Goal: Task Accomplishment & Management: Manage account settings

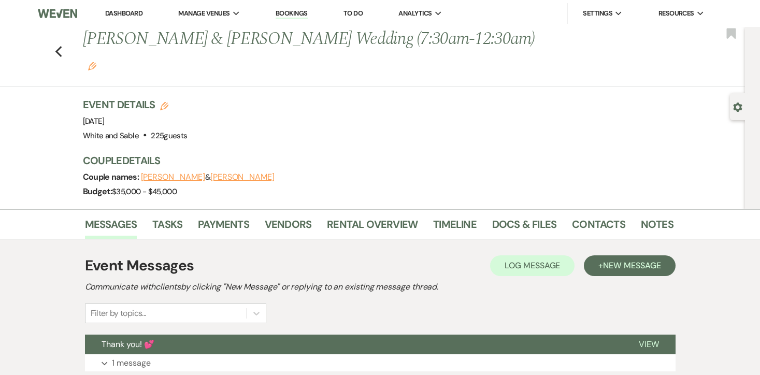
click at [136, 16] on link "Dashboard" at bounding box center [123, 13] width 37 height 9
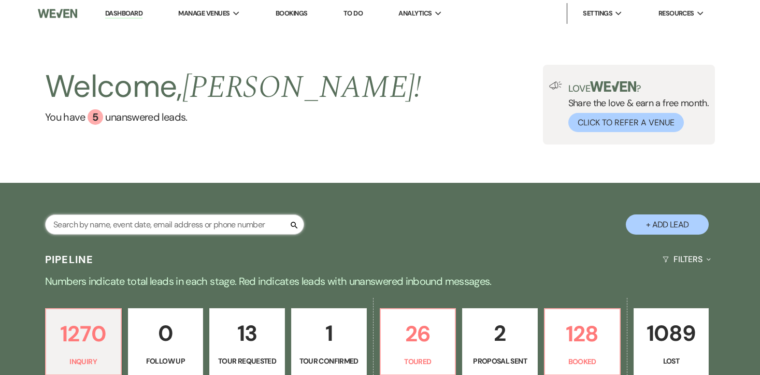
click at [151, 225] on input "text" at bounding box center [174, 225] width 259 height 20
type input "mya"
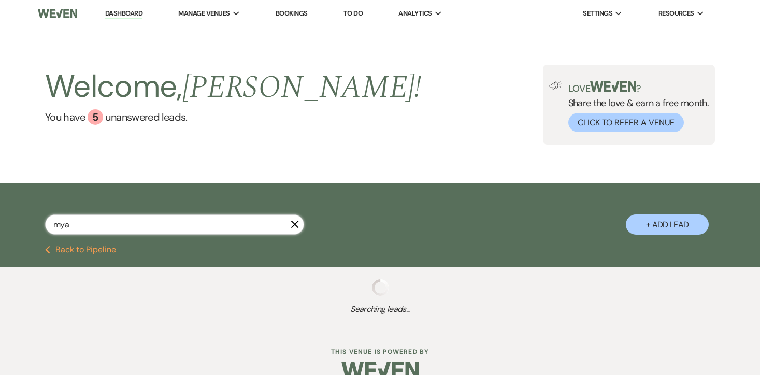
select select "8"
select select "6"
select select "8"
select select "2"
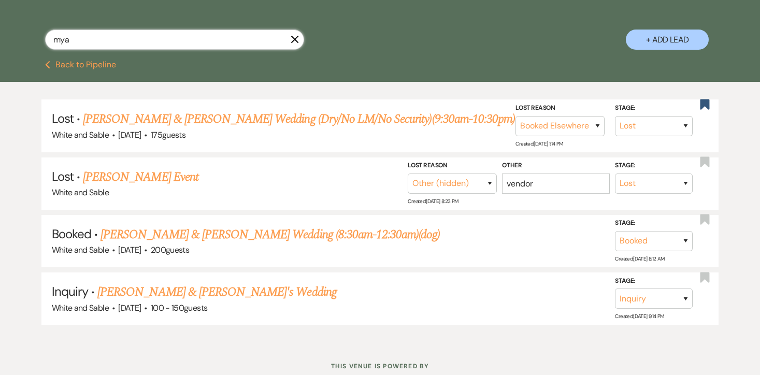
scroll to position [186, 0]
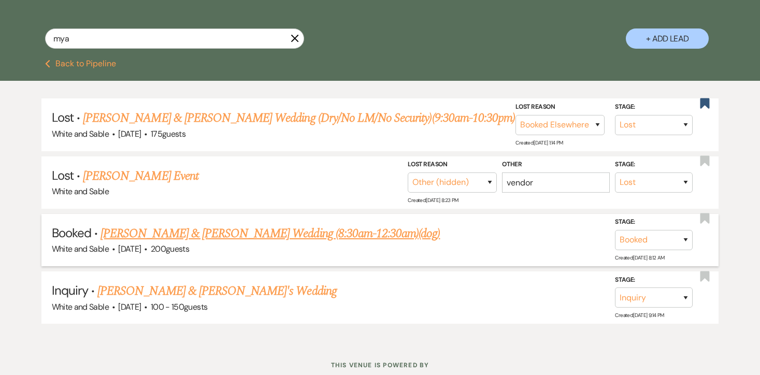
click at [305, 235] on link "[PERSON_NAME] & [PERSON_NAME] Wedding (8:30am-12:30am)(dog)" at bounding box center [271, 233] width 340 height 19
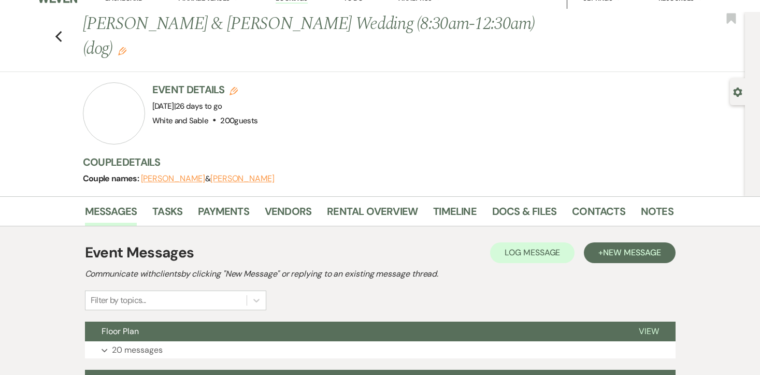
scroll to position [25, 0]
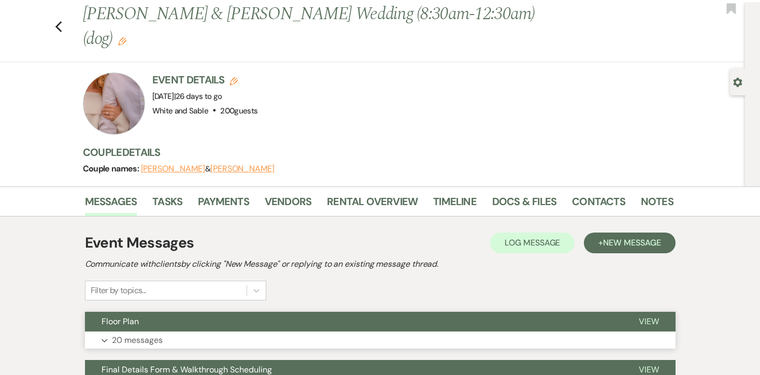
click at [159, 334] on p "20 messages" at bounding box center [137, 340] width 51 height 13
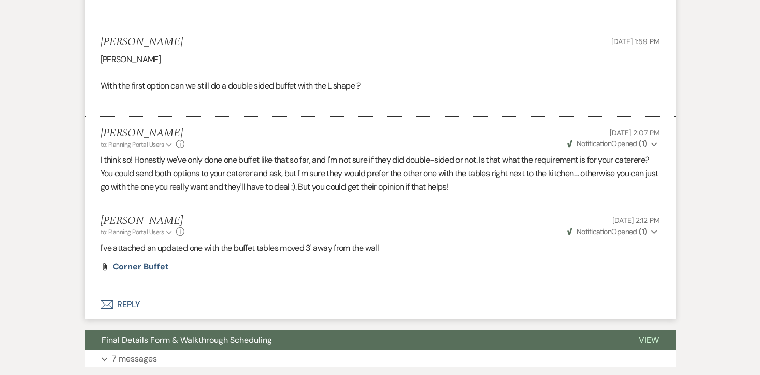
scroll to position [2962, 0]
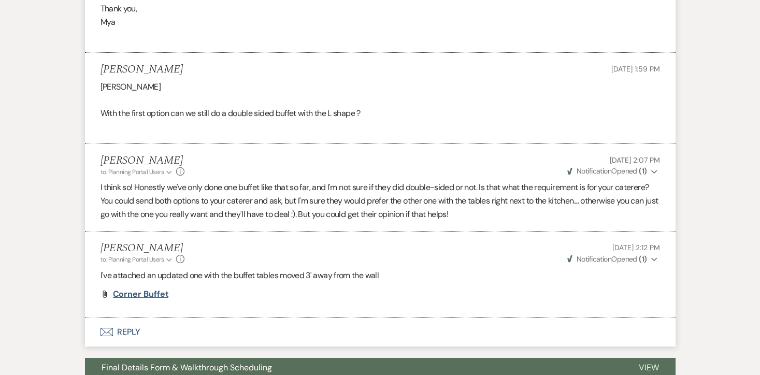
click at [159, 289] on span "Corner Buffet" at bounding box center [141, 294] width 56 height 11
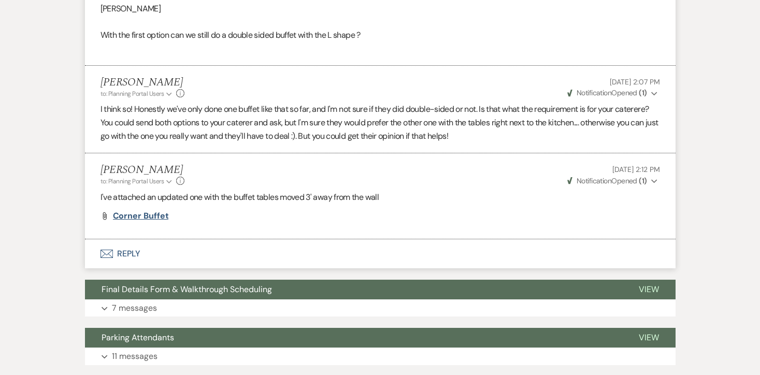
scroll to position [3039, 0]
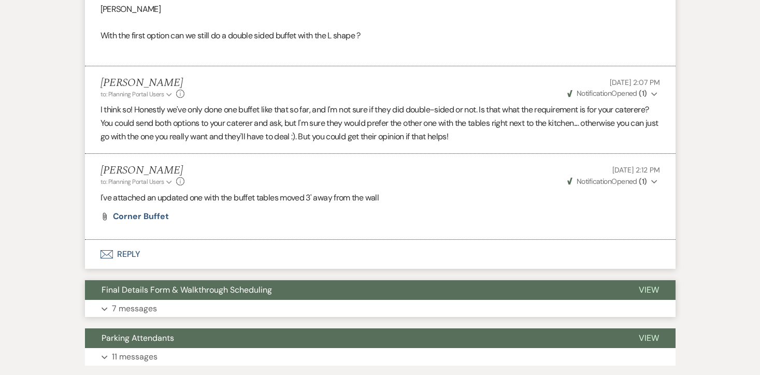
click at [131, 302] on p "7 messages" at bounding box center [134, 308] width 45 height 13
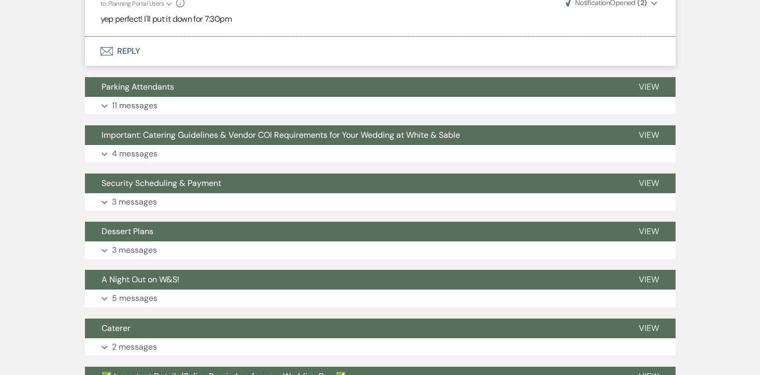
scroll to position [4555, 0]
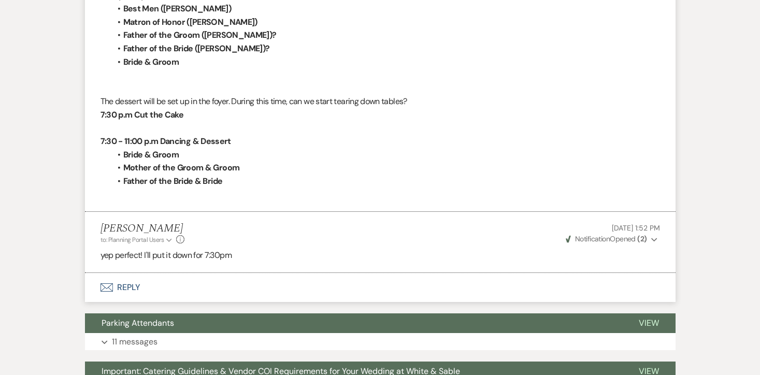
click at [126, 275] on button "Envelope Reply" at bounding box center [380, 287] width 591 height 29
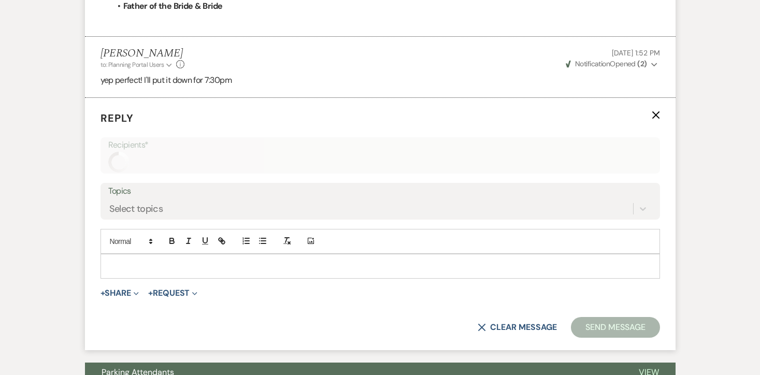
scroll to position [4737, 0]
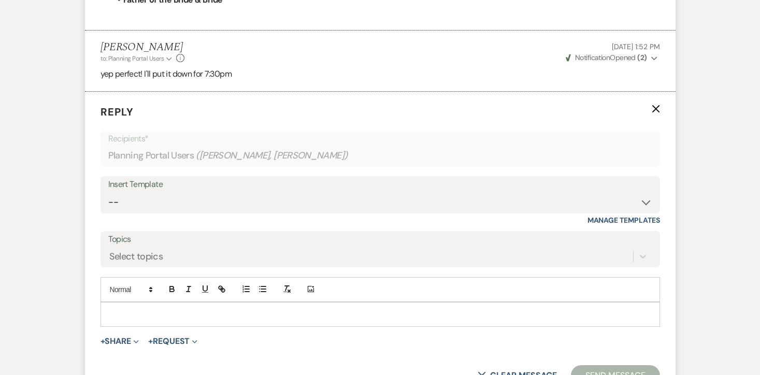
click at [144, 309] on p at bounding box center [380, 314] width 543 height 11
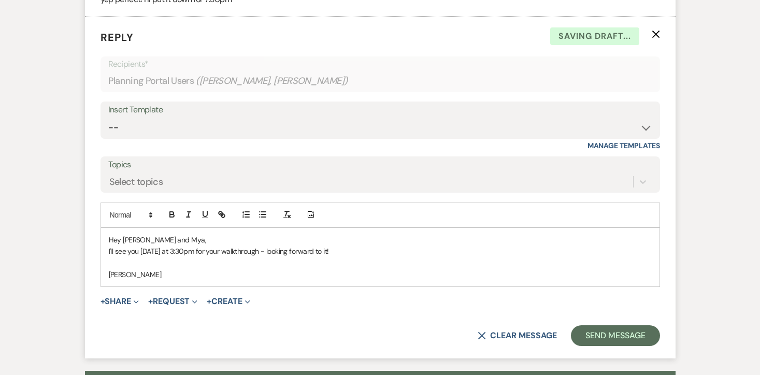
scroll to position [4816, 0]
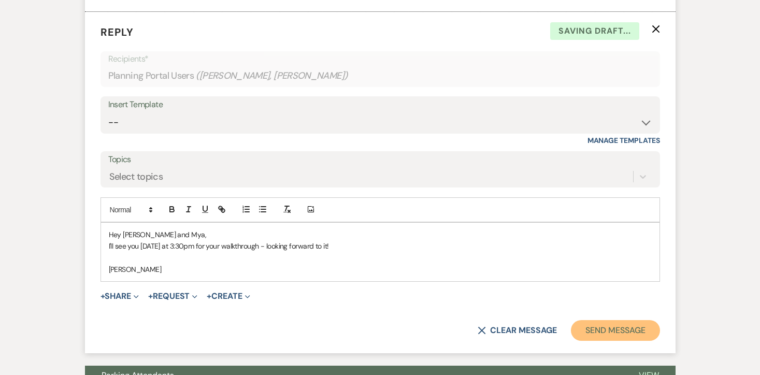
click at [603, 320] on button "Send Message" at bounding box center [615, 330] width 89 height 21
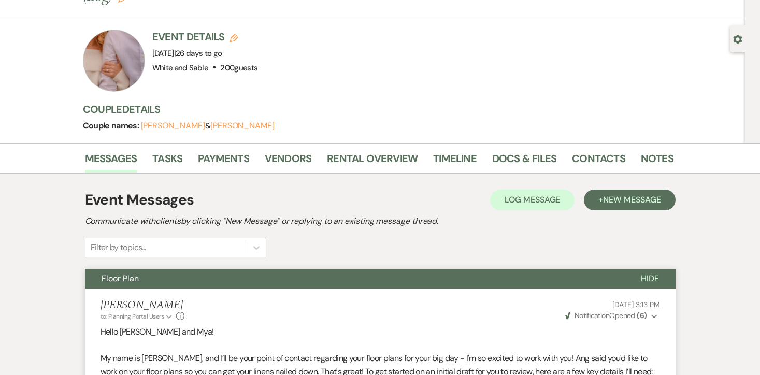
scroll to position [0, 0]
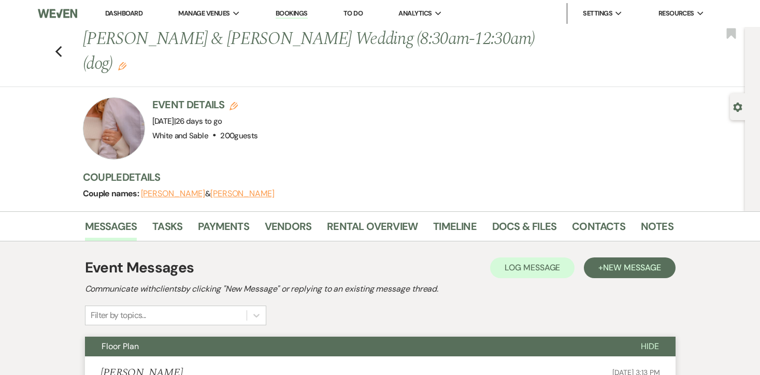
click at [123, 13] on link "Dashboard" at bounding box center [123, 13] width 37 height 9
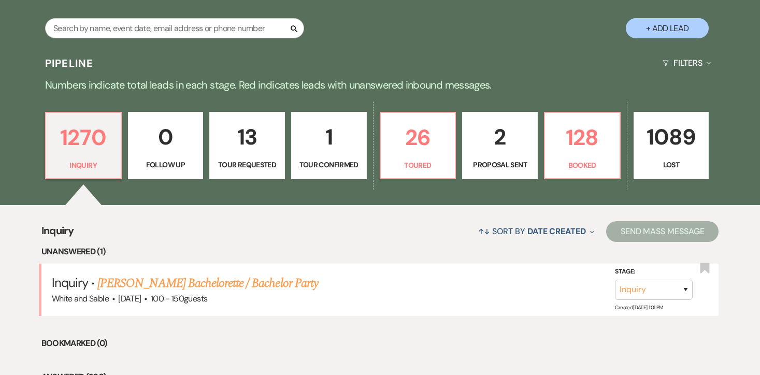
scroll to position [206, 0]
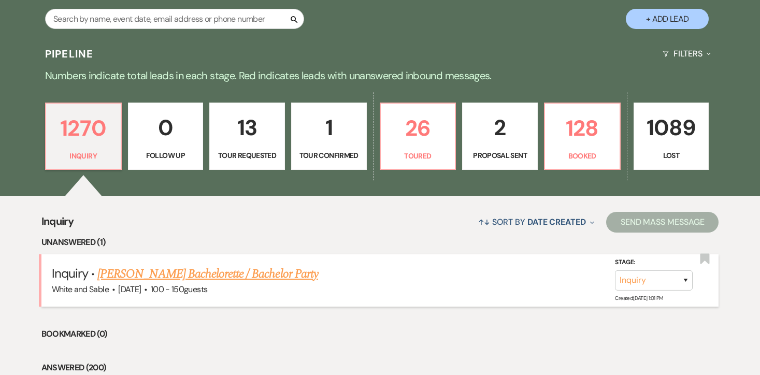
click at [204, 276] on link "[PERSON_NAME] Bachelorette / Bachelor Party" at bounding box center [207, 274] width 221 height 19
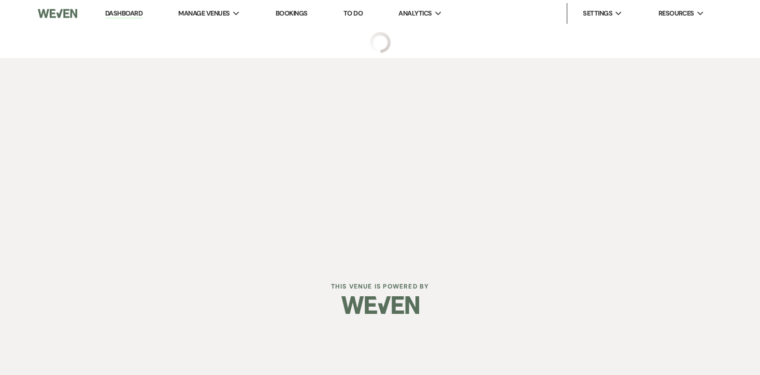
select select "5"
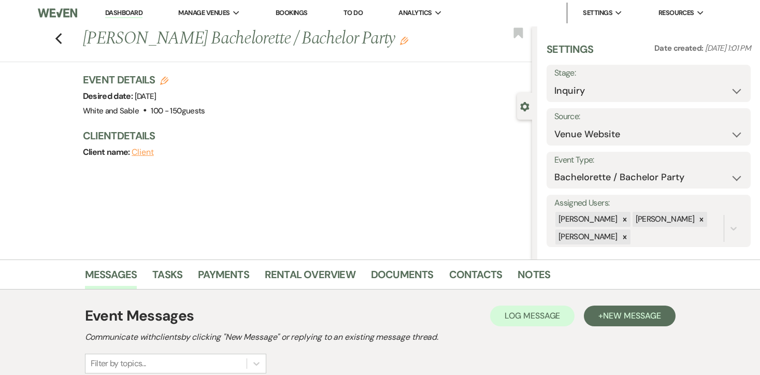
scroll to position [33, 0]
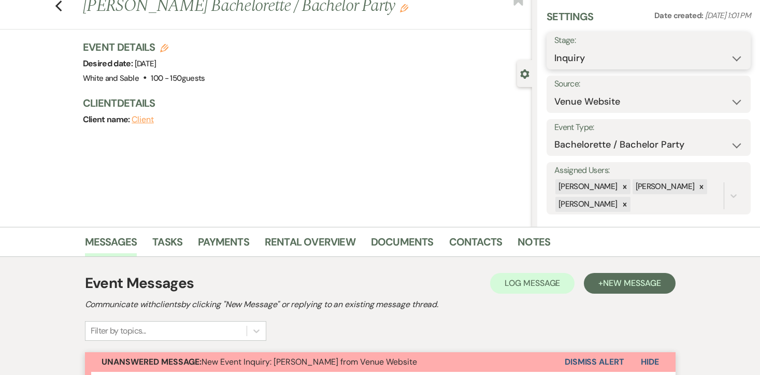
click at [610, 49] on select "Inquiry Follow Up Tour Requested Tour Confirmed Toured Proposal Sent Booked Lost" at bounding box center [649, 58] width 189 height 20
click at [599, 149] on select "Wedding Anniversary Party Baby Shower Bachelorette / Bachelor Party Birthday Pa…" at bounding box center [649, 145] width 189 height 20
select select "1"
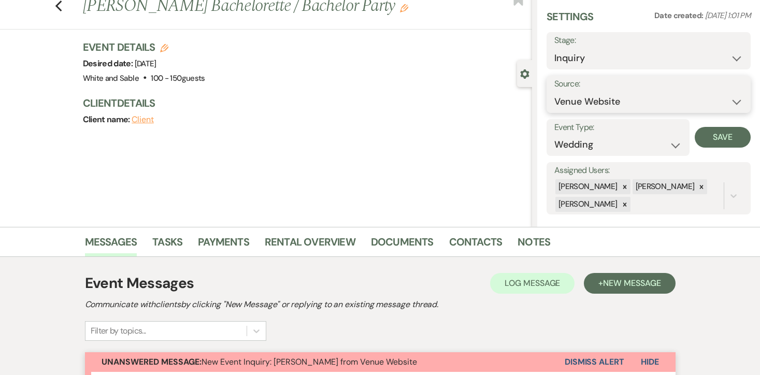
click at [585, 104] on select "Weven Venue Website Instagram Facebook Pinterest Google The Knot Wedding Wire H…" at bounding box center [649, 102] width 189 height 20
select select "14"
click at [642, 113] on div "Settings Date created: [DATE] 1:01 PM Stage: Inquiry Follow Up Tour Requested T…" at bounding box center [649, 111] width 204 height 205
click at [639, 103] on input "Other Source*" at bounding box center [658, 102] width 80 height 20
type input "Drove by"
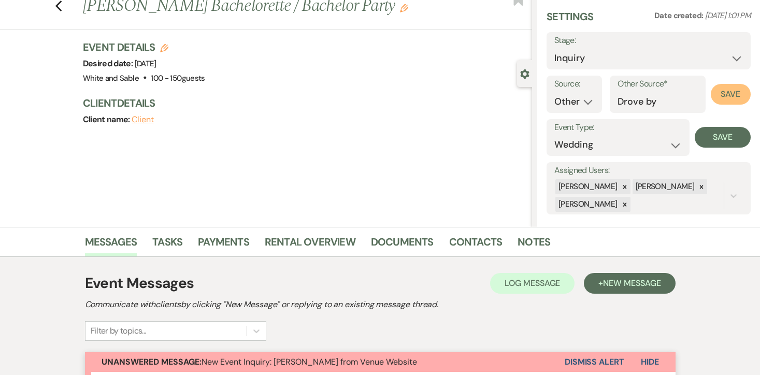
click at [724, 97] on button "Save" at bounding box center [731, 94] width 40 height 21
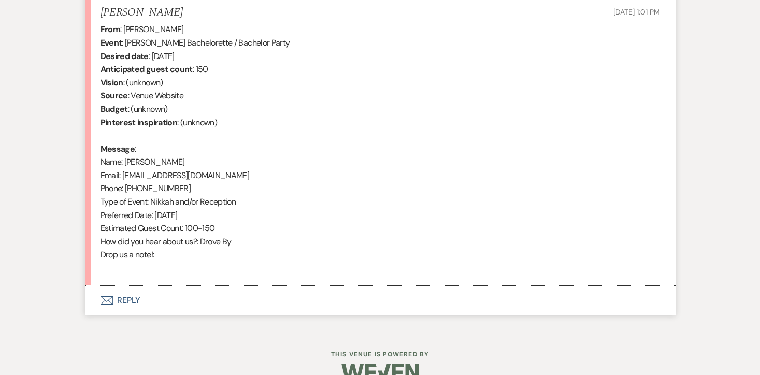
scroll to position [431, 0]
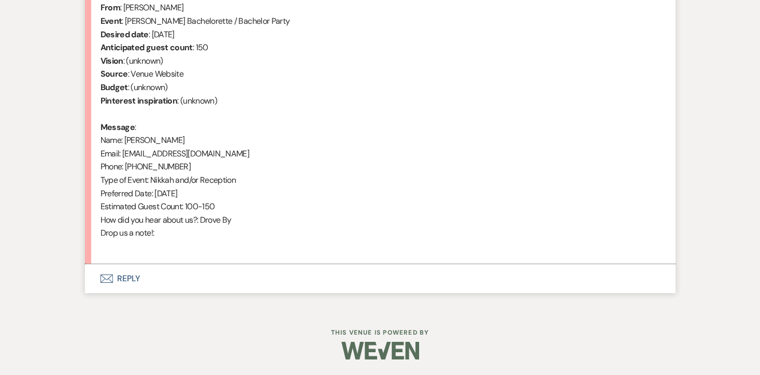
click at [132, 284] on button "Envelope Reply" at bounding box center [380, 278] width 591 height 29
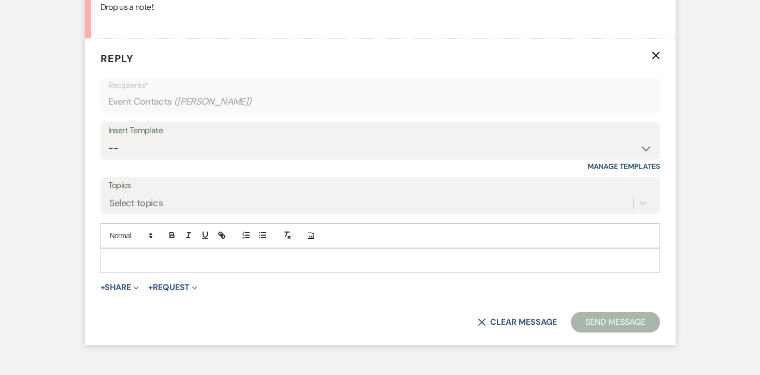
scroll to position [661, 0]
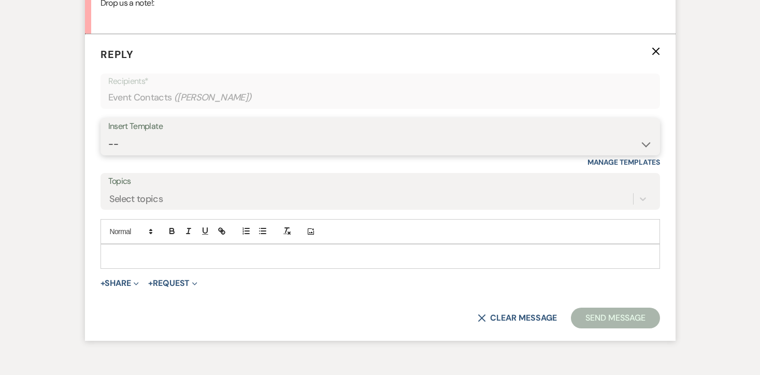
click at [227, 148] on select "-- Inquiry Response (Venue Guide) Schedule - Venue Tour Appt Confirmation Sched…" at bounding box center [380, 144] width 544 height 20
select select "3320"
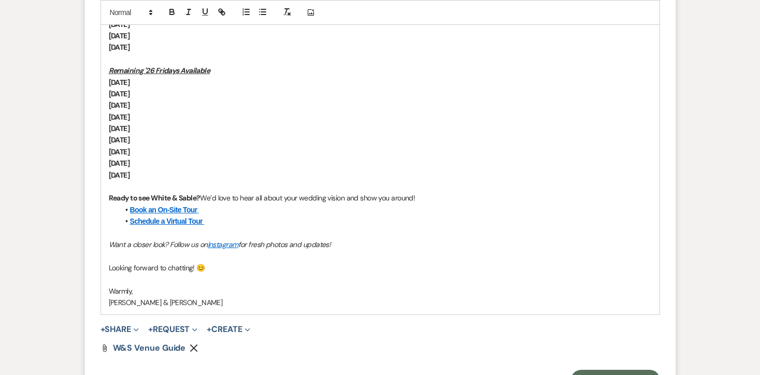
scroll to position [1008, 0]
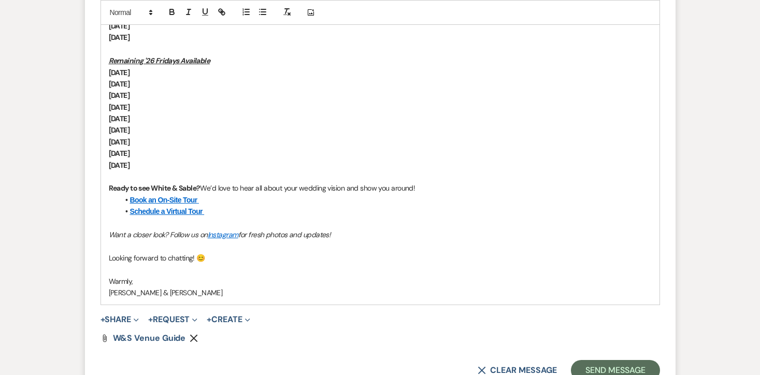
click at [193, 337] on use "button" at bounding box center [194, 339] width 8 height 8
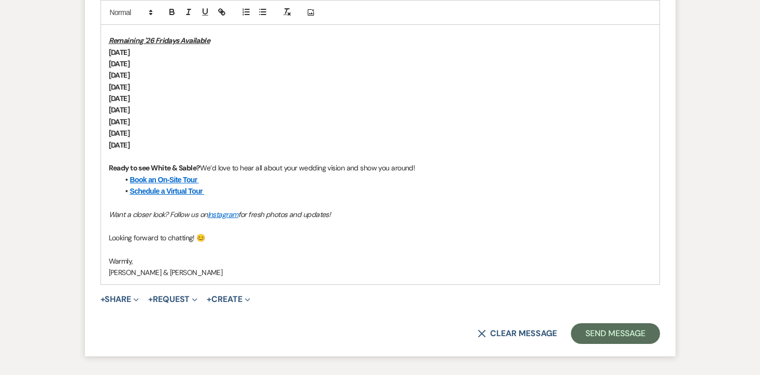
scroll to position [1105, 0]
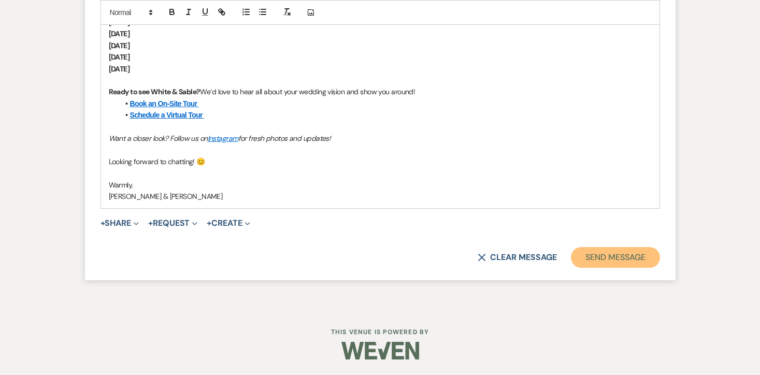
click at [617, 256] on button "Send Message" at bounding box center [615, 257] width 89 height 21
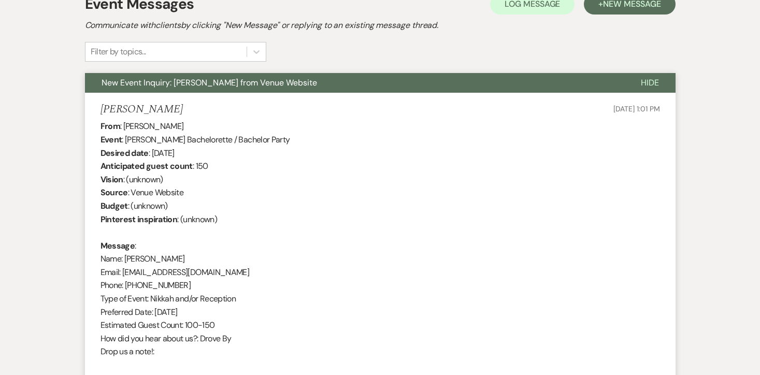
scroll to position [0, 0]
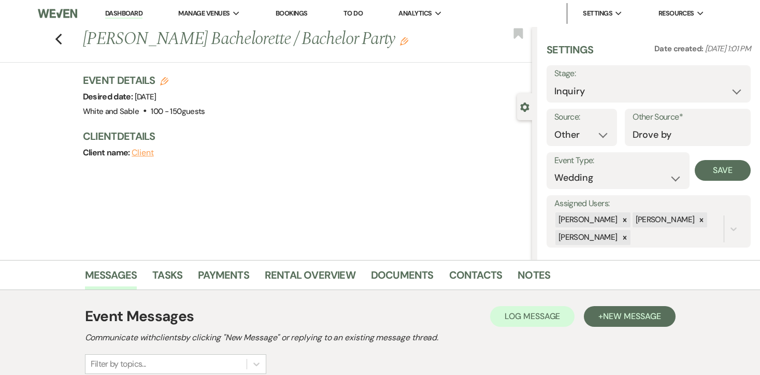
click at [135, 18] on li "Dashboard" at bounding box center [124, 13] width 48 height 21
click at [135, 15] on link "Dashboard" at bounding box center [123, 14] width 37 height 10
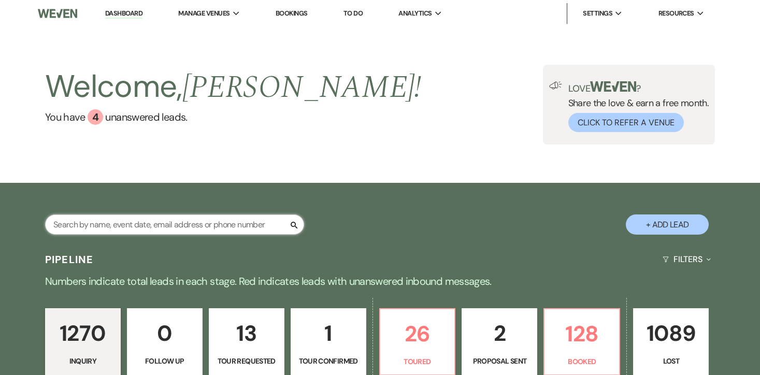
click at [192, 229] on input "text" at bounding box center [174, 225] width 259 height 20
type input "k"
type input "[PERSON_NAME]"
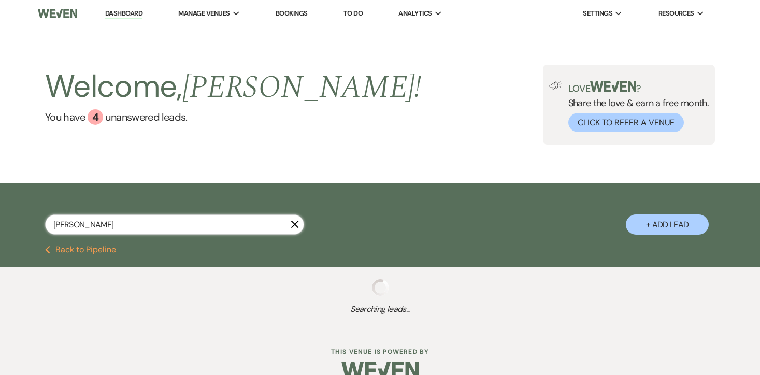
scroll to position [46, 0]
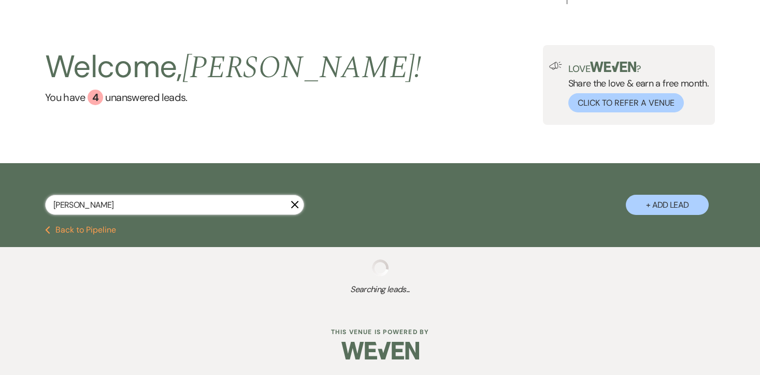
select select "5"
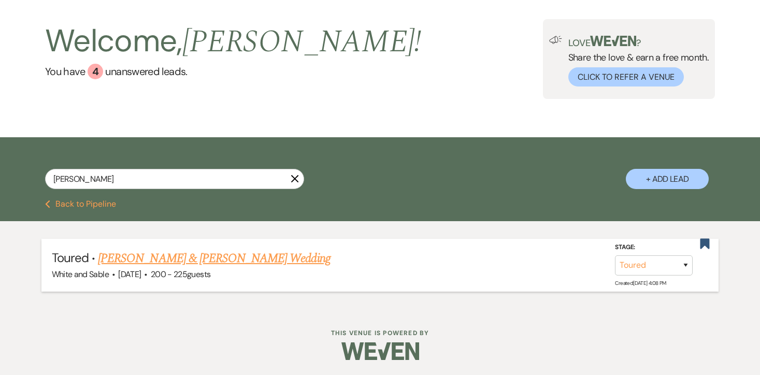
click at [150, 259] on link "[PERSON_NAME] & [PERSON_NAME] Wedding" at bounding box center [214, 258] width 232 height 19
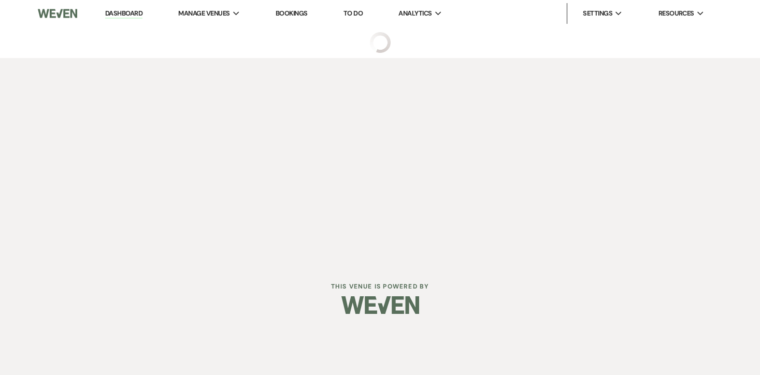
select select "5"
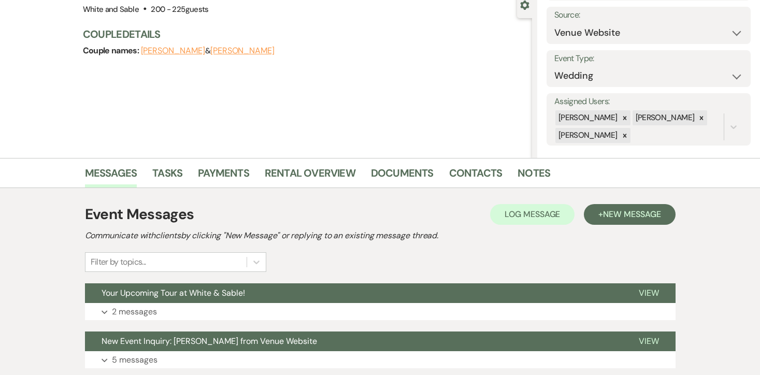
scroll to position [104, 0]
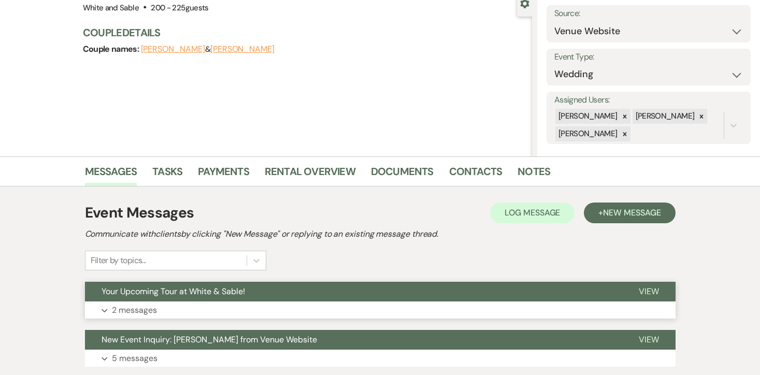
click at [162, 309] on button "Expand 2 messages" at bounding box center [380, 311] width 591 height 18
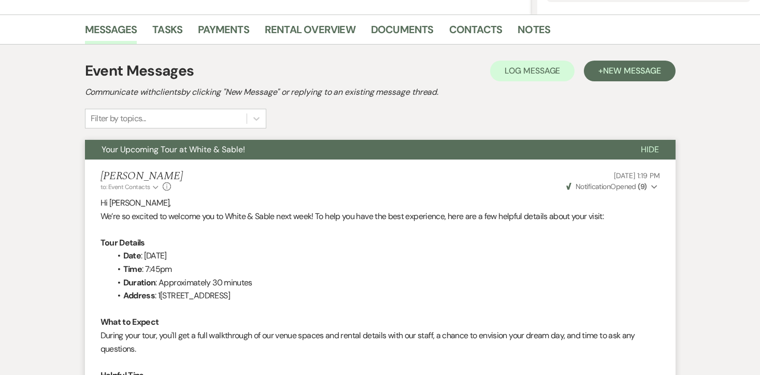
scroll to position [0, 0]
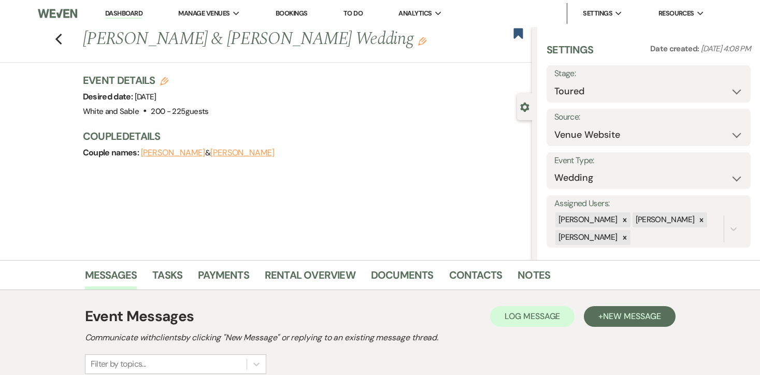
click at [112, 12] on link "Dashboard" at bounding box center [123, 14] width 37 height 10
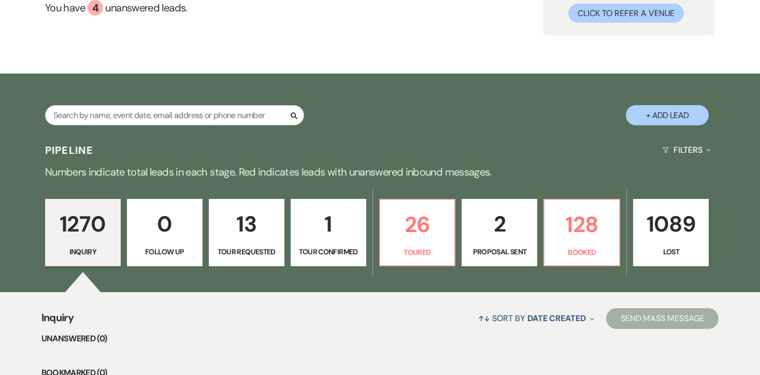
scroll to position [23, 0]
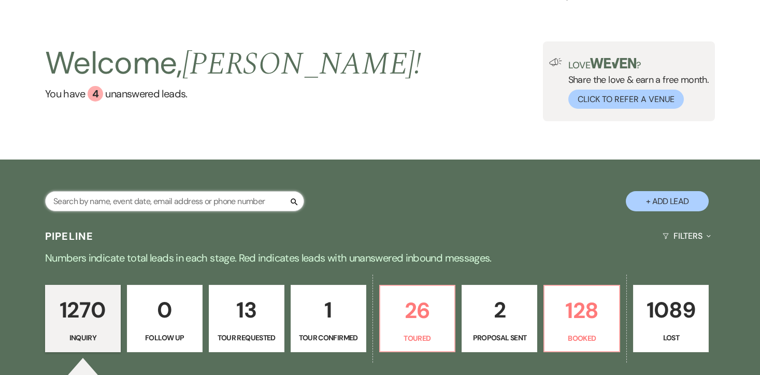
click at [163, 205] on input "text" at bounding box center [174, 201] width 259 height 20
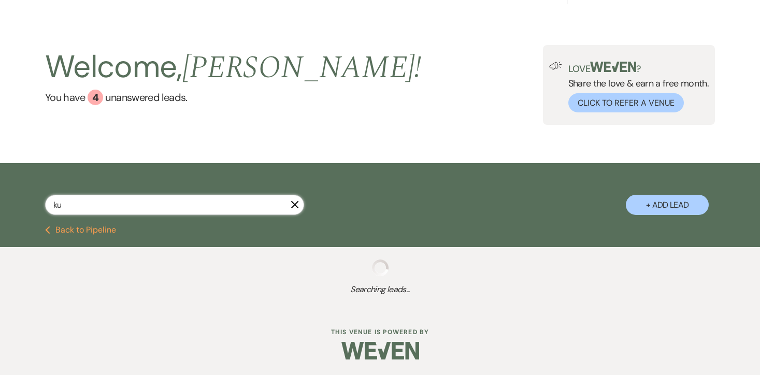
type input "k"
select select "8"
select select "5"
select select "8"
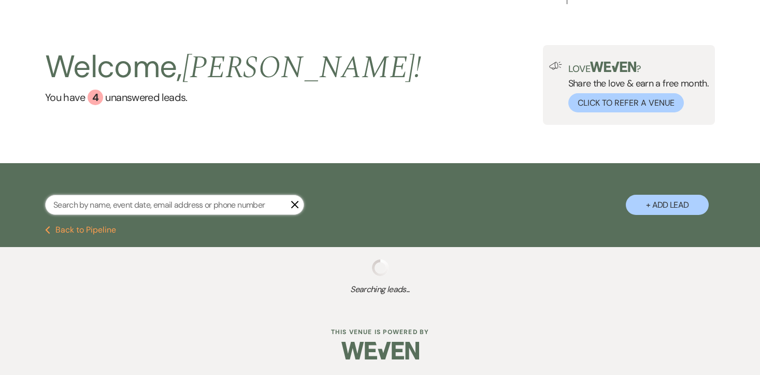
select select "5"
select select "8"
select select "6"
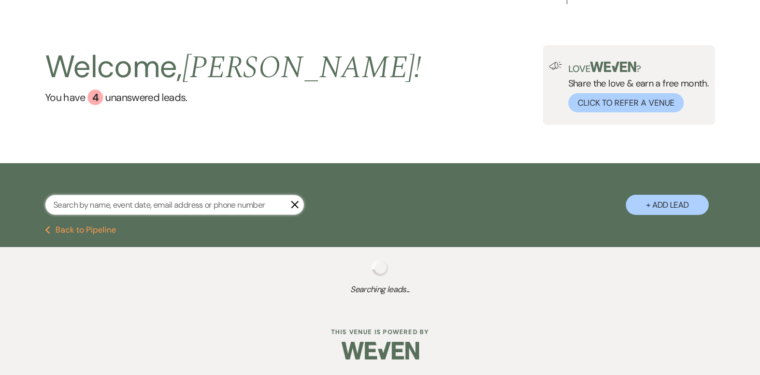
select select "8"
select select "5"
select select "8"
select select "6"
select select "8"
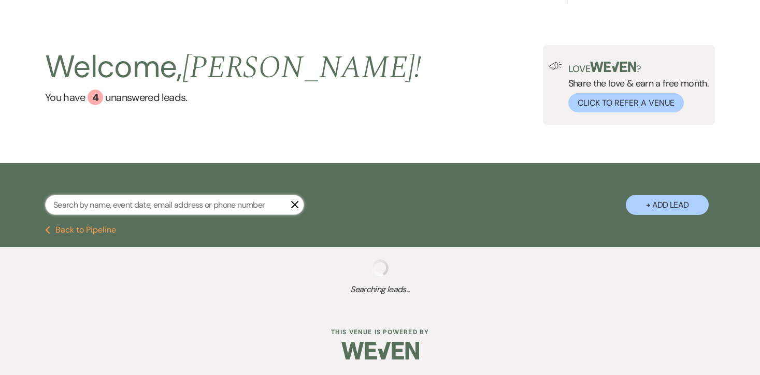
select select "6"
select select "8"
select select "2"
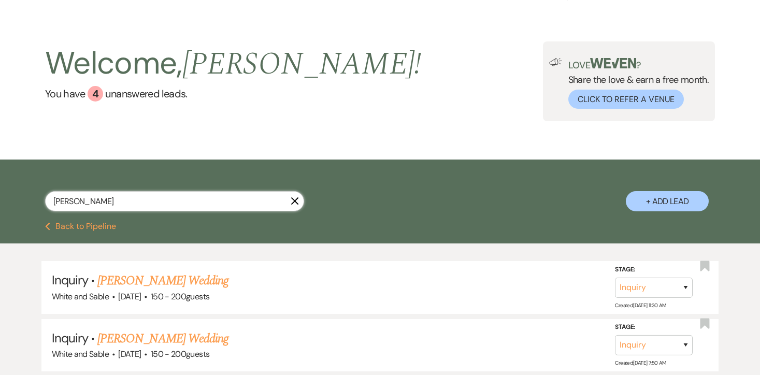
type input "[PERSON_NAME]"
select select "5"
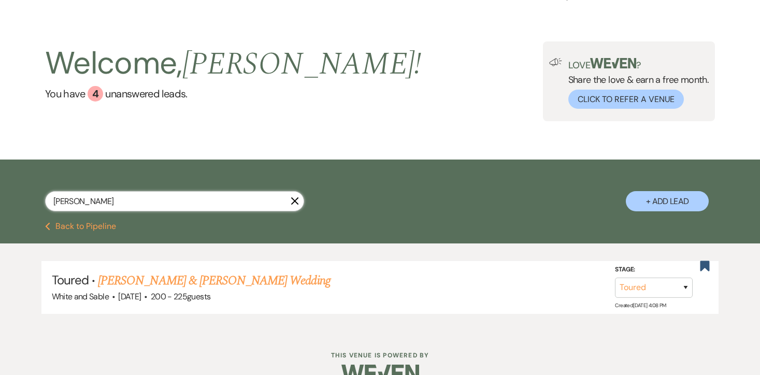
scroll to position [46, 0]
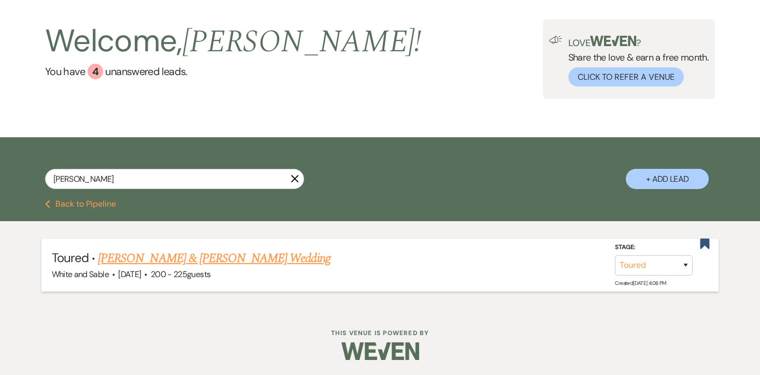
click at [178, 261] on link "[PERSON_NAME] & [PERSON_NAME] Wedding" at bounding box center [214, 258] width 232 height 19
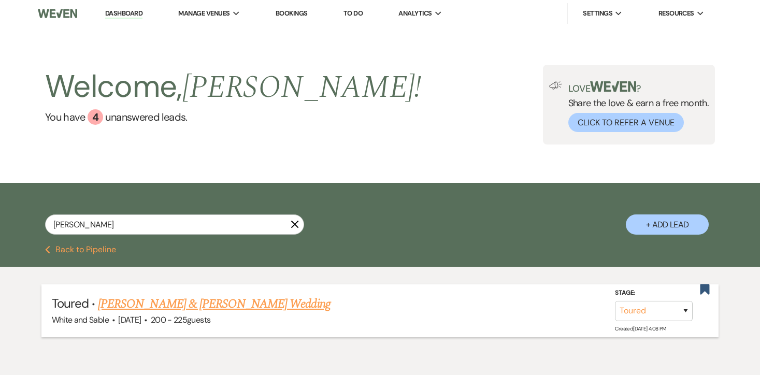
select select "5"
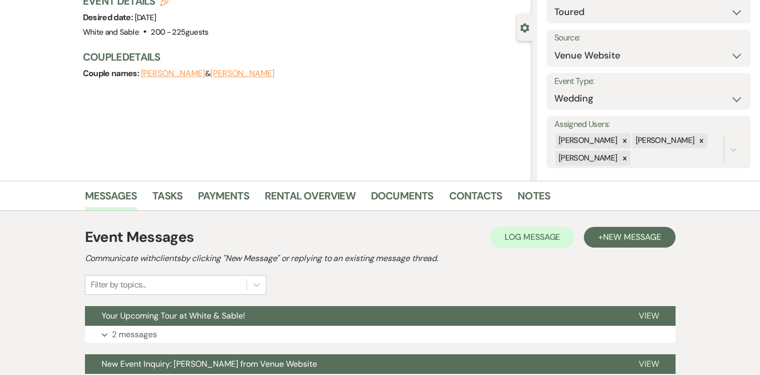
click at [230, 75] on button "[PERSON_NAME]" at bounding box center [242, 73] width 64 height 8
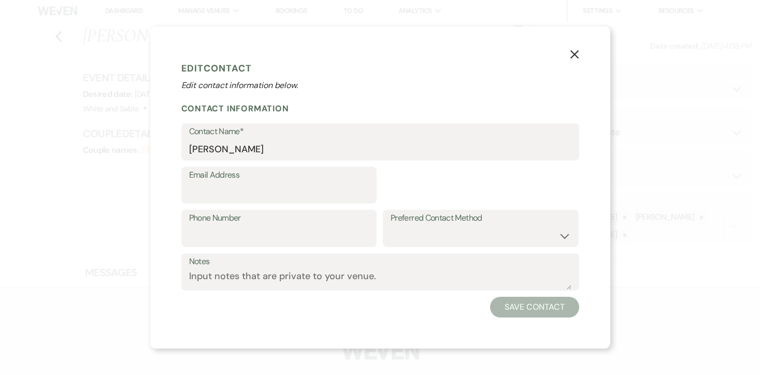
select select "1"
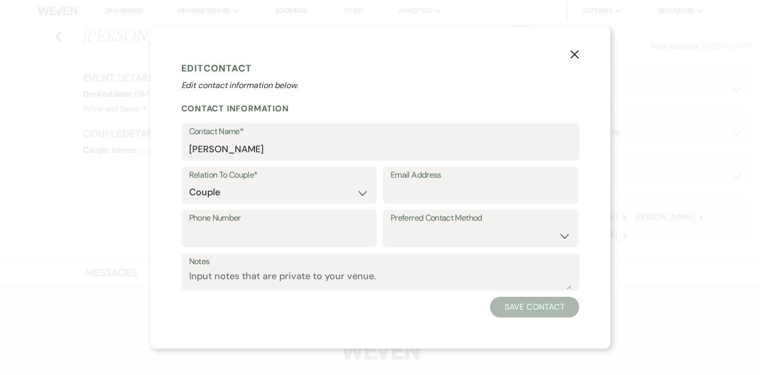
click at [578, 54] on icon "X" at bounding box center [574, 54] width 9 height 9
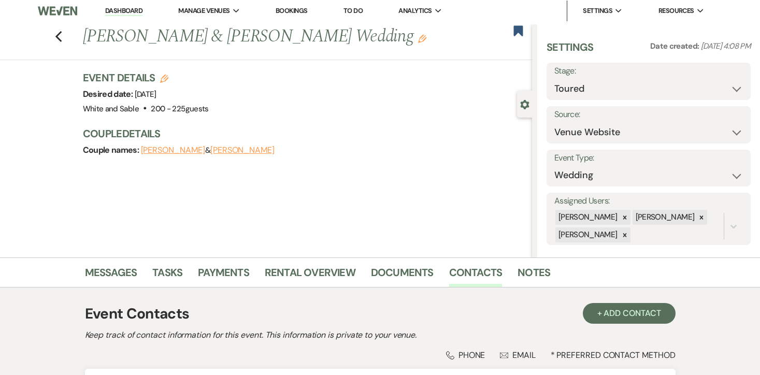
click at [174, 148] on button "[PERSON_NAME]" at bounding box center [173, 150] width 64 height 8
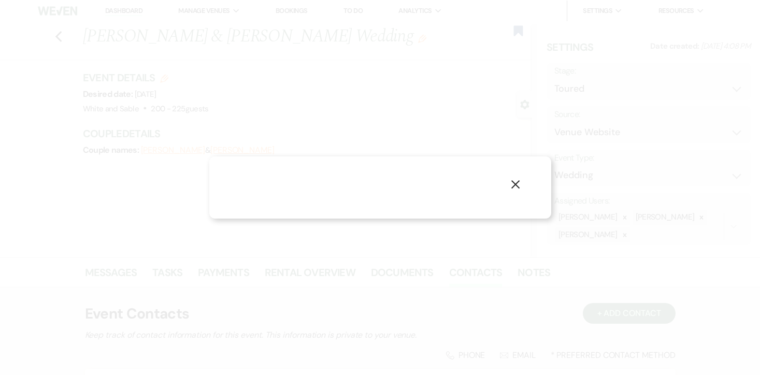
select select "1"
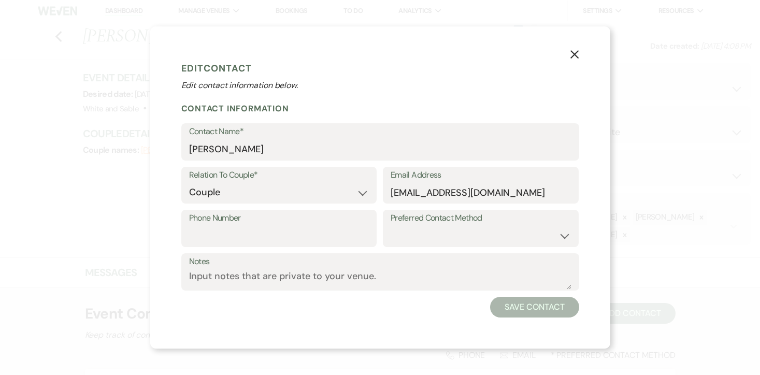
click at [574, 58] on icon "X" at bounding box center [574, 54] width 9 height 9
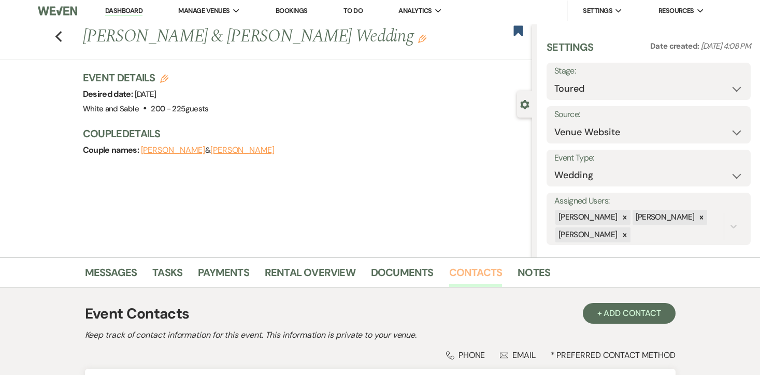
click at [486, 273] on link "Contacts" at bounding box center [475, 275] width 53 height 23
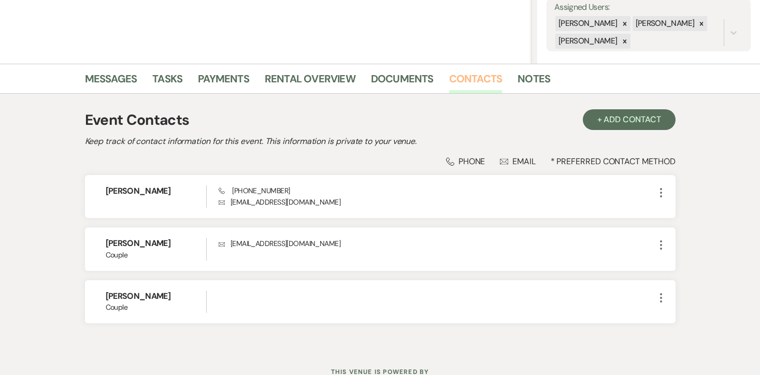
scroll to position [201, 0]
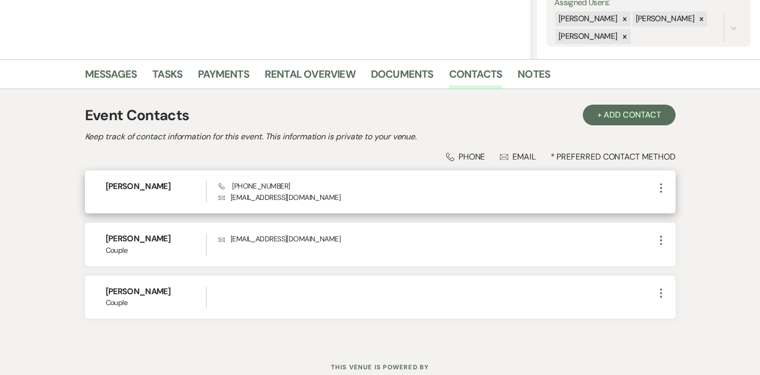
click at [662, 190] on icon "More" at bounding box center [661, 188] width 12 height 12
click at [693, 227] on button "Archive Archive" at bounding box center [686, 226] width 62 height 18
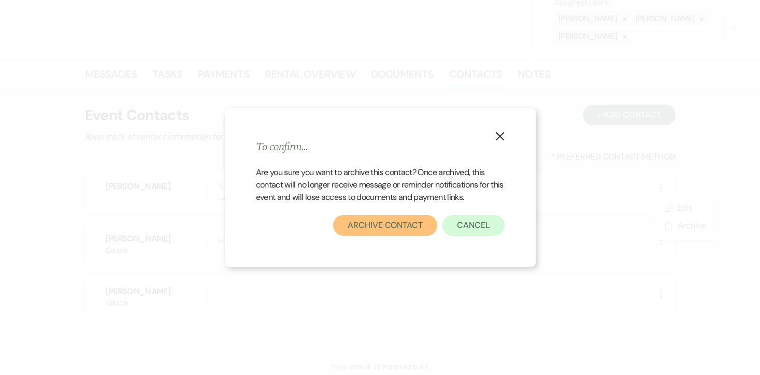
click at [404, 220] on button "Archive Contact" at bounding box center [385, 225] width 104 height 21
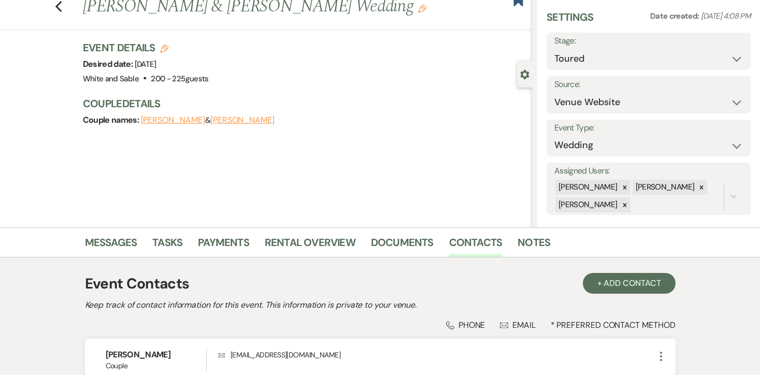
scroll to position [33, 0]
click at [119, 247] on link "Messages" at bounding box center [111, 245] width 52 height 23
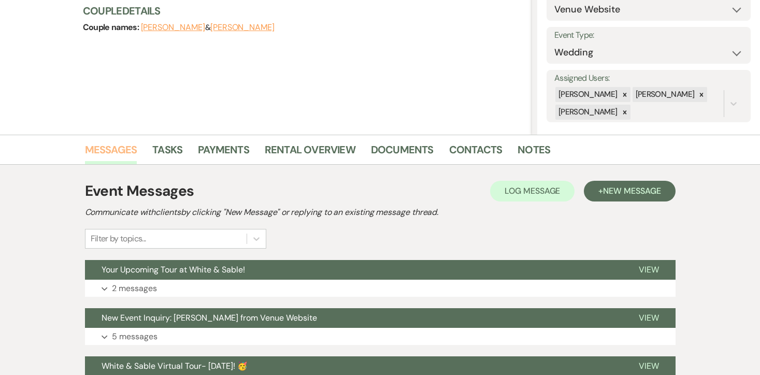
scroll to position [274, 0]
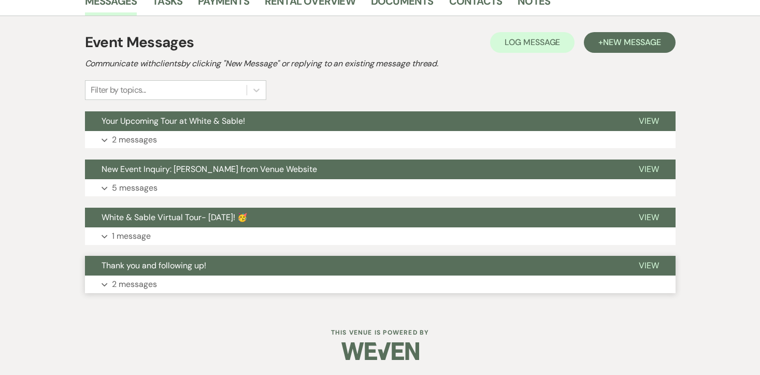
click at [120, 284] on p "2 messages" at bounding box center [134, 284] width 45 height 13
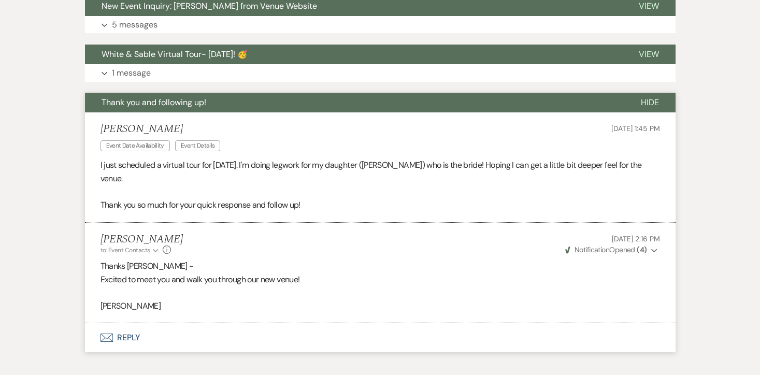
scroll to position [429, 0]
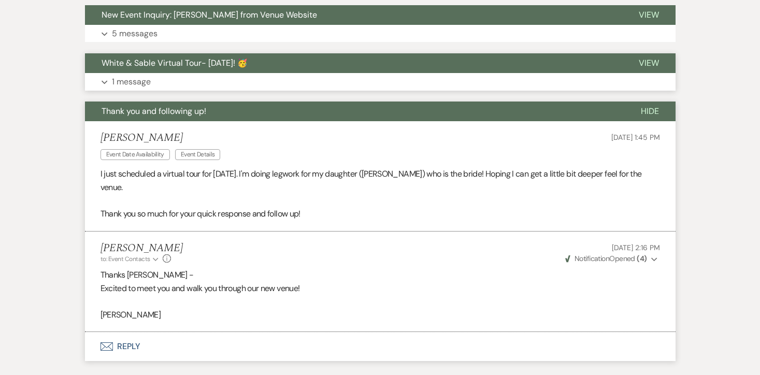
click at [139, 80] on p "1 message" at bounding box center [131, 81] width 39 height 13
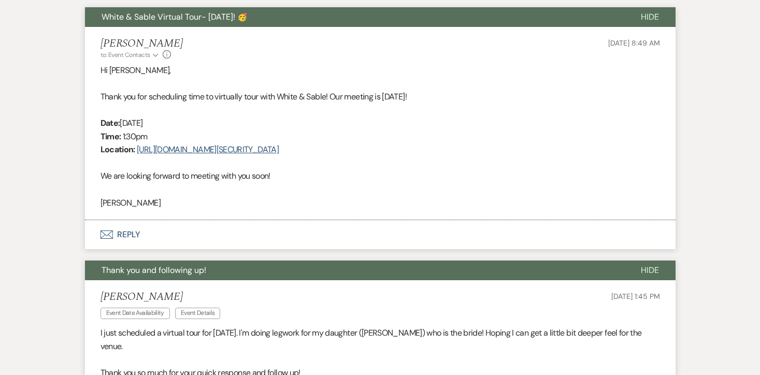
scroll to position [403, 0]
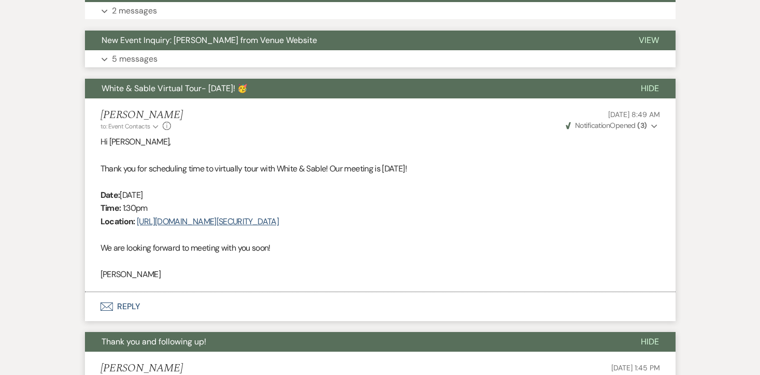
click at [143, 64] on p "5 messages" at bounding box center [135, 58] width 46 height 13
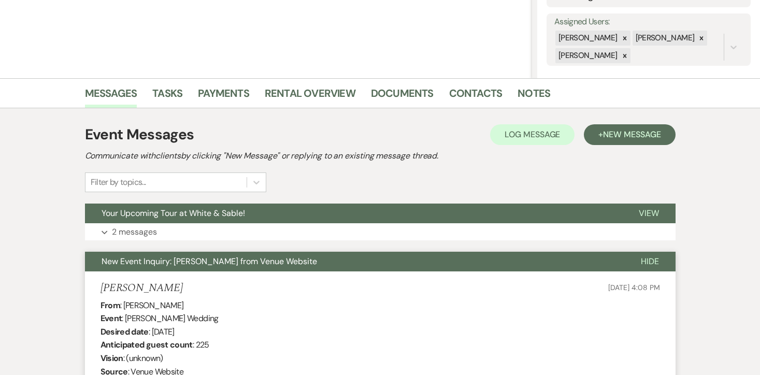
scroll to position [0, 0]
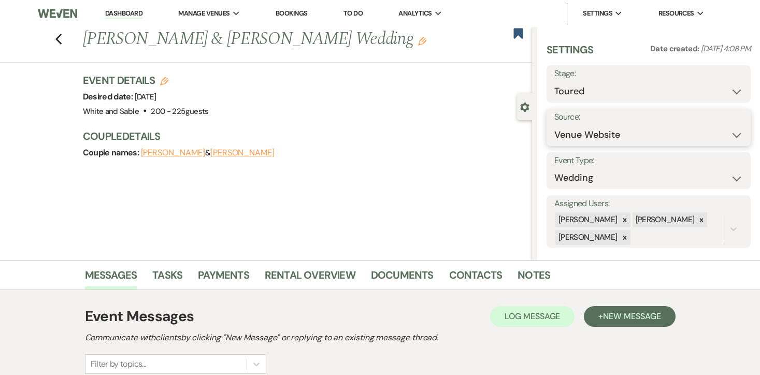
click at [590, 132] on select "Weven Venue Website Instagram Facebook Pinterest Google The Knot Wedding Wire H…" at bounding box center [649, 135] width 189 height 20
select select "7"
click at [729, 131] on button "Save" at bounding box center [723, 127] width 56 height 21
click at [162, 82] on icon "Edit" at bounding box center [164, 81] width 8 height 8
select select "684"
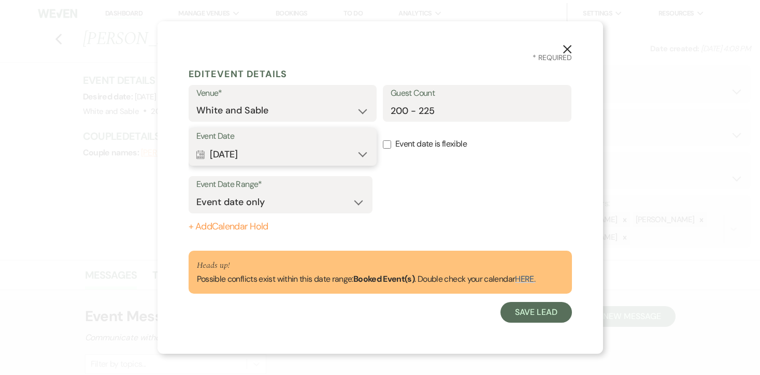
click at [318, 146] on button "Calendar [DATE] Expand" at bounding box center [282, 154] width 173 height 21
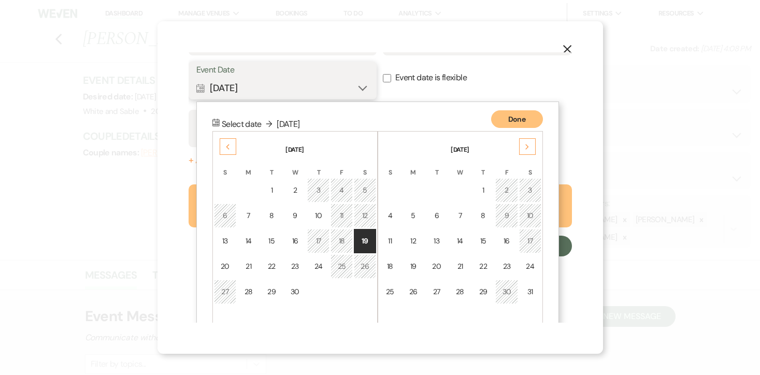
scroll to position [90, 0]
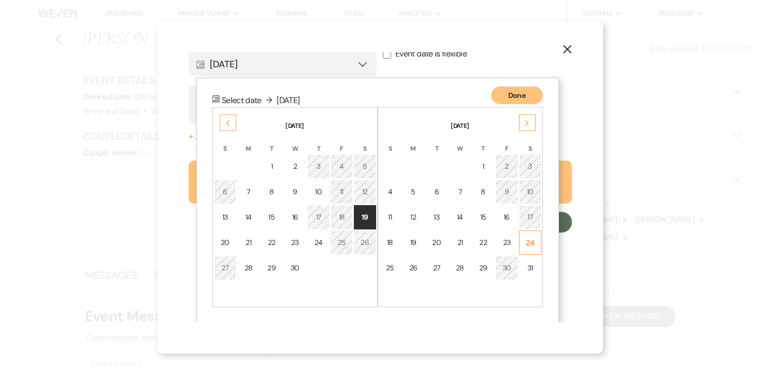
click at [538, 243] on td "24" at bounding box center [530, 243] width 22 height 24
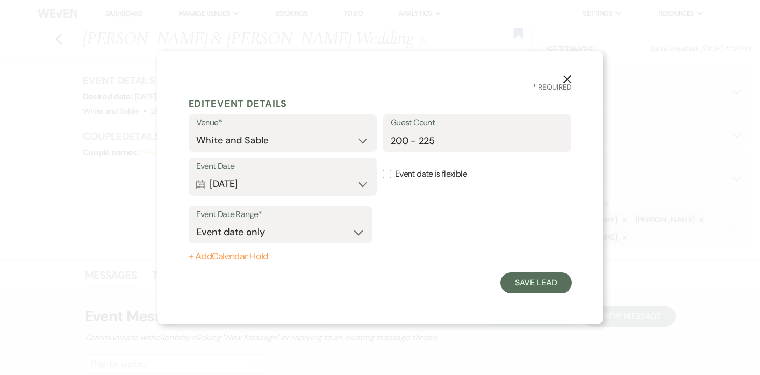
click at [255, 255] on button "+ Add Calendar Hold" at bounding box center [281, 257] width 184 height 10
select select "false"
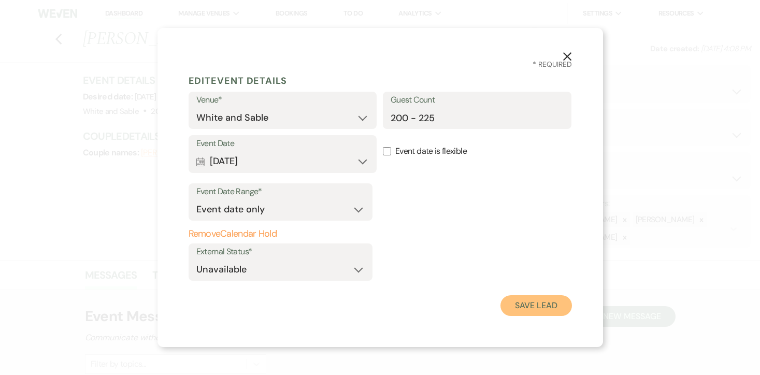
click at [522, 299] on button "Save Lead" at bounding box center [536, 305] width 71 height 21
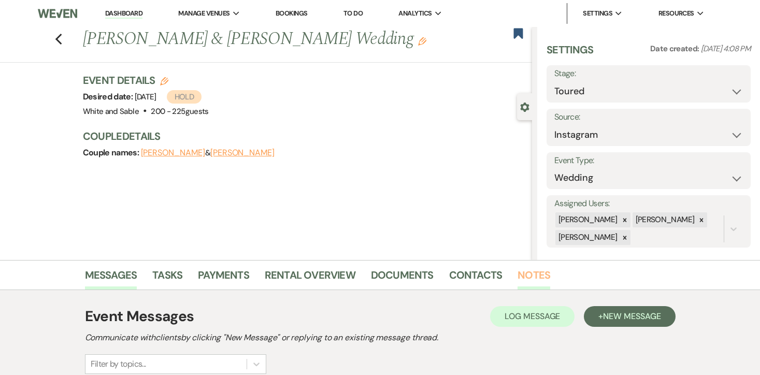
click at [527, 280] on link "Notes" at bounding box center [534, 278] width 33 height 23
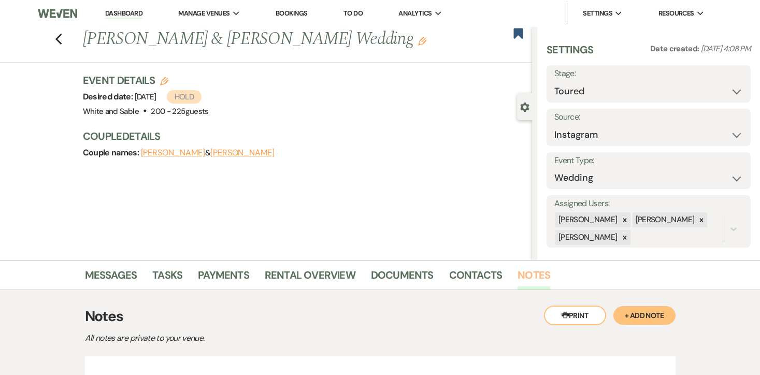
scroll to position [107, 0]
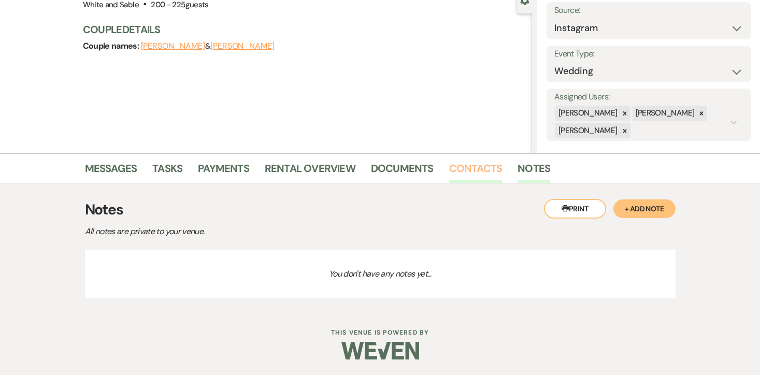
click at [491, 169] on link "Contacts" at bounding box center [475, 171] width 53 height 23
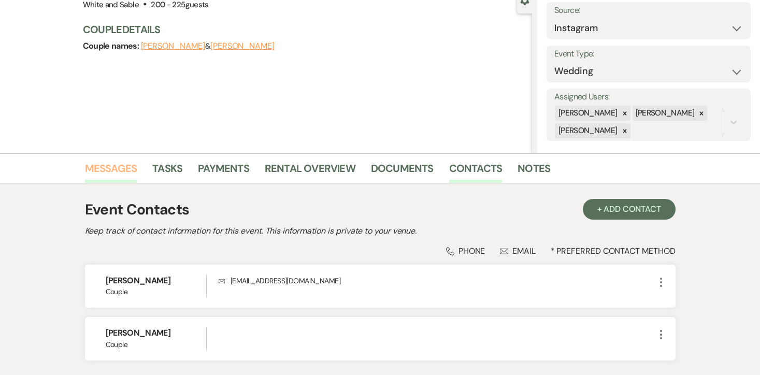
click at [114, 172] on link "Messages" at bounding box center [111, 171] width 52 height 23
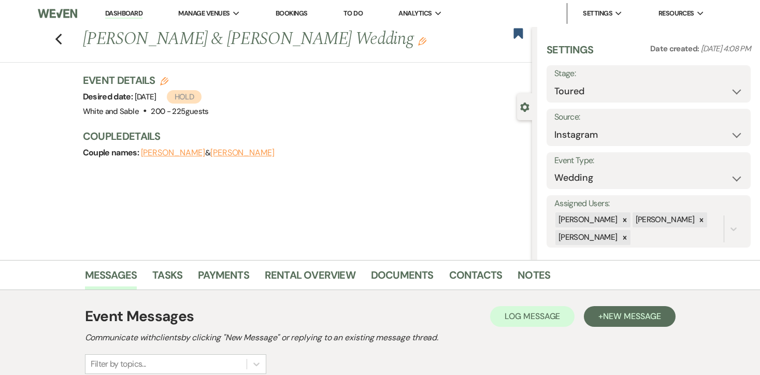
click at [162, 83] on icon "Edit" at bounding box center [164, 81] width 8 height 8
select select "684"
select select "false"
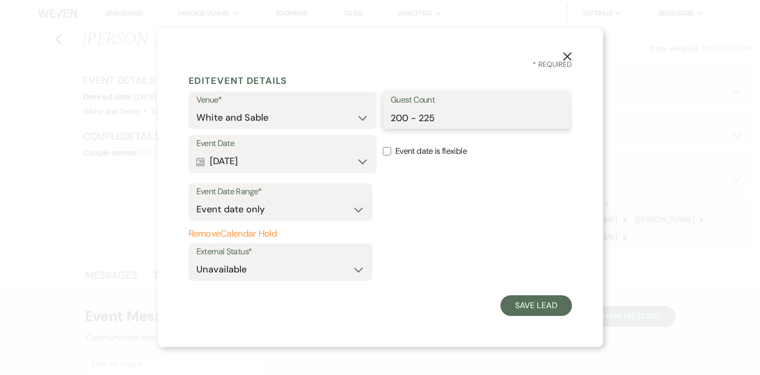
click at [426, 117] on input "200 - 225" at bounding box center [477, 118] width 173 height 20
type input "200"
click at [527, 301] on button "Save Lead" at bounding box center [536, 305] width 71 height 21
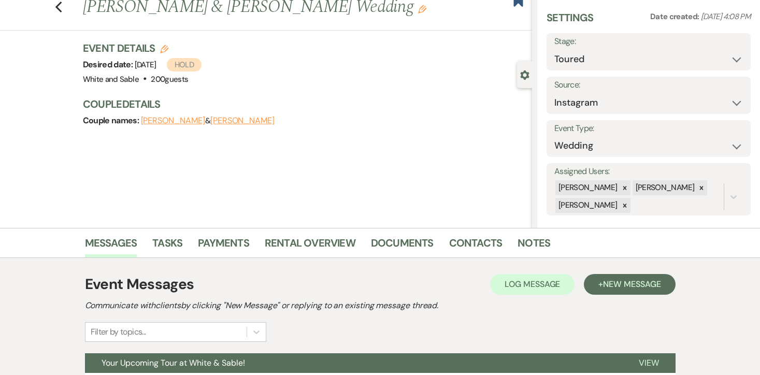
scroll to position [33, 0]
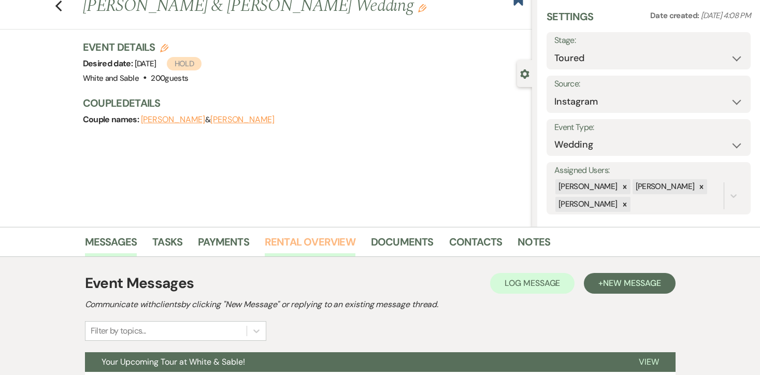
click at [300, 245] on link "Rental Overview" at bounding box center [310, 245] width 91 height 23
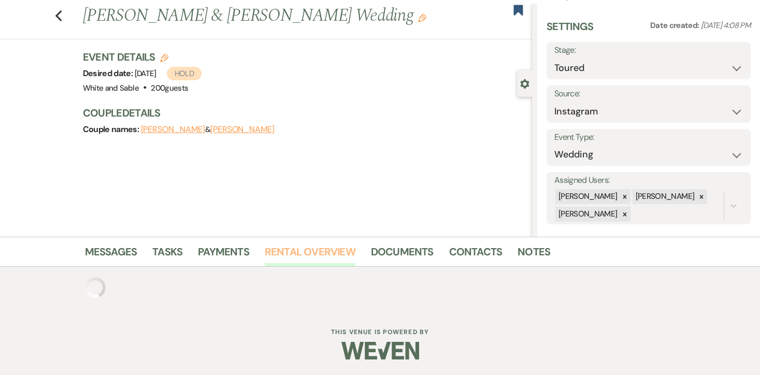
scroll to position [106, 0]
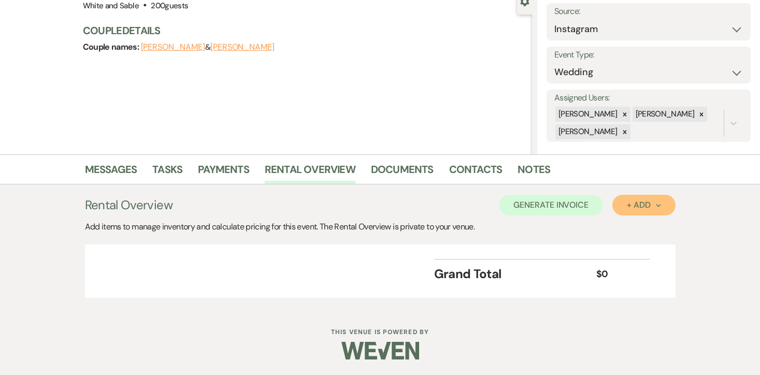
click at [640, 207] on div "+ Add Next" at bounding box center [644, 205] width 34 height 8
click at [644, 222] on button "Item" at bounding box center [639, 229] width 52 height 16
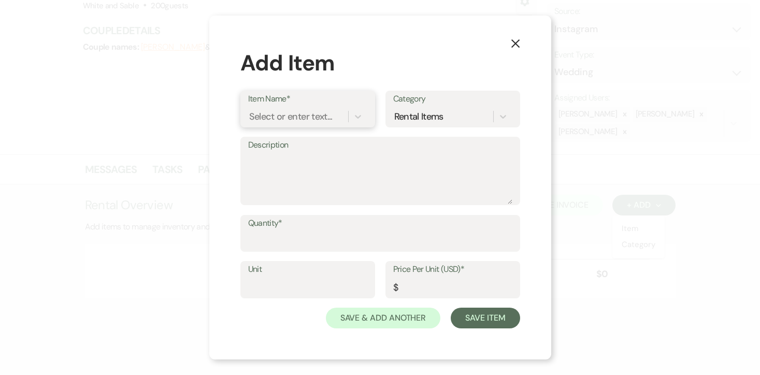
click at [322, 117] on div "Select or enter text..." at bounding box center [290, 116] width 83 height 14
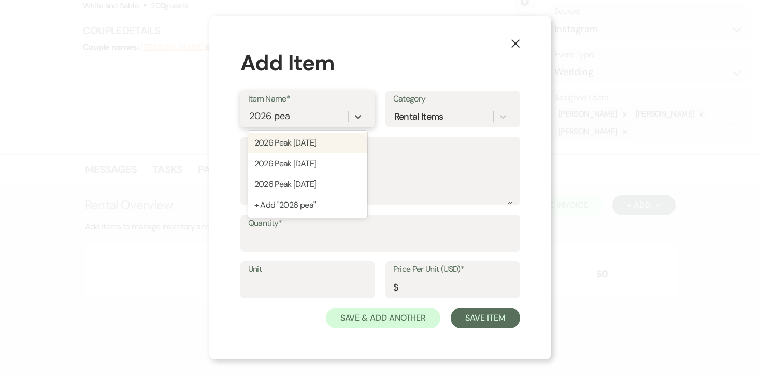
type input "2026 peak"
click at [311, 163] on div "2026 Peak [DATE]" at bounding box center [307, 163] width 119 height 21
type input "13500"
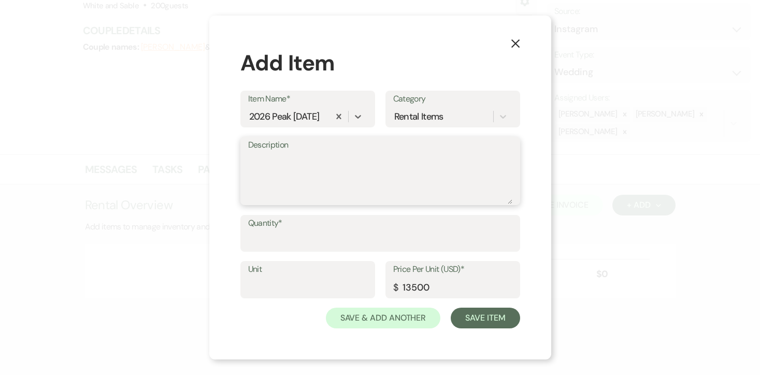
click at [310, 166] on textarea "Description" at bounding box center [380, 178] width 264 height 52
type textarea "11:30am - 12:30am (13 hour rental period)"
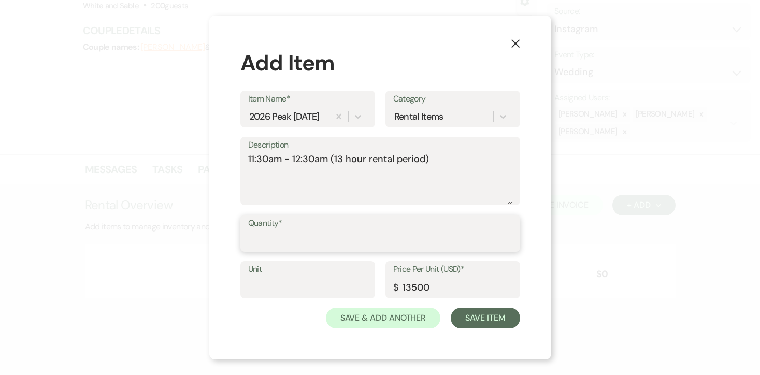
click at [277, 240] on input "Quantity*" at bounding box center [380, 241] width 264 height 20
type input "1"
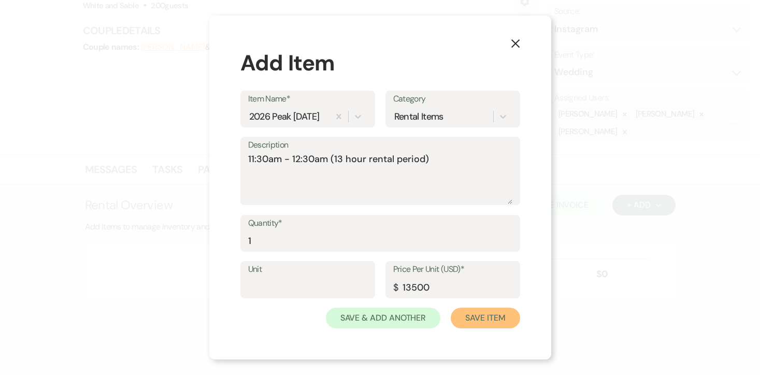
click at [473, 315] on button "Save Item" at bounding box center [485, 318] width 69 height 21
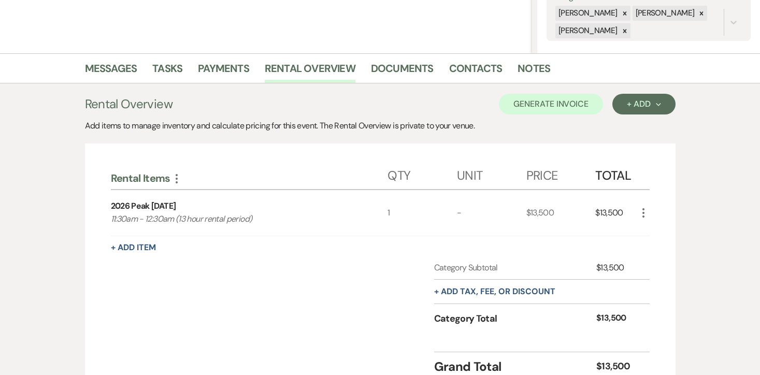
scroll to position [216, 0]
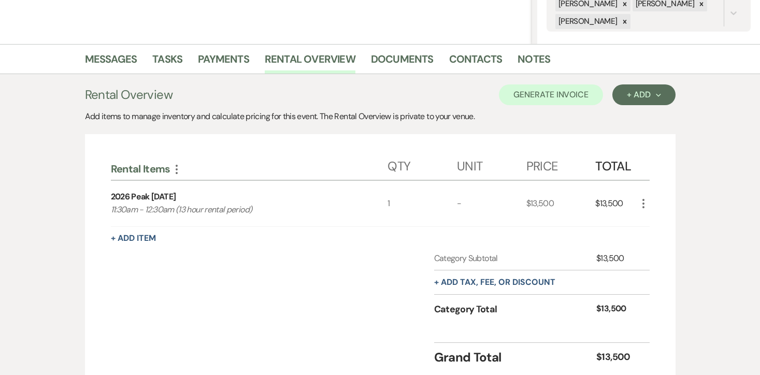
click at [463, 275] on div "+ Add tax, fee, or discount" at bounding box center [494, 283] width 121 height 24
click at [463, 282] on button "+ Add tax, fee, or discount" at bounding box center [494, 282] width 121 height 8
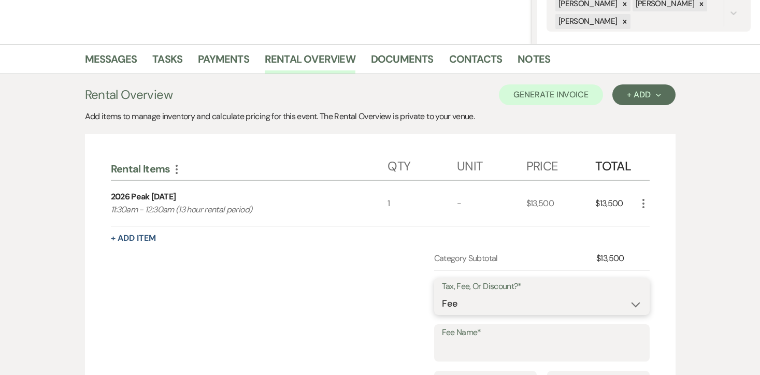
click at [462, 301] on select "Fee Discount Tax" at bounding box center [542, 304] width 200 height 20
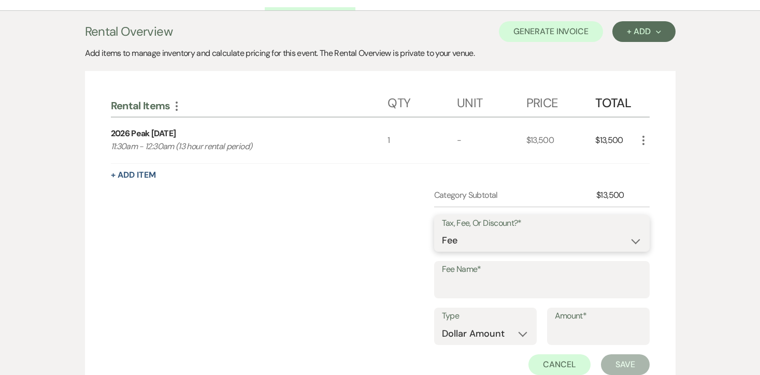
scroll to position [291, 0]
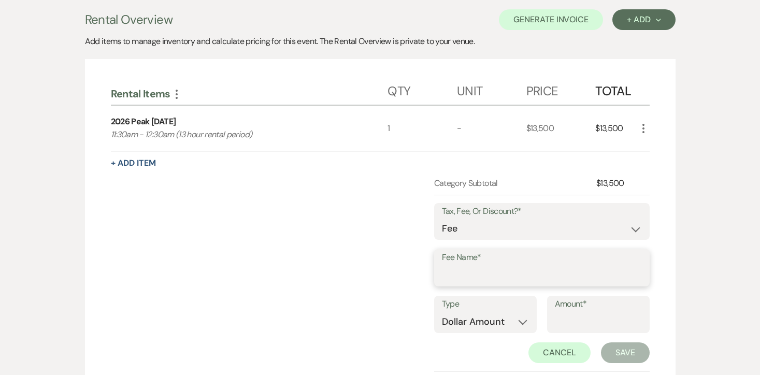
click at [463, 278] on input "Fee Name*" at bounding box center [542, 275] width 200 height 20
type input "Credit Card Fee"
click at [514, 323] on select "Dollar Amount Percentage" at bounding box center [485, 322] width 87 height 20
select select "false"
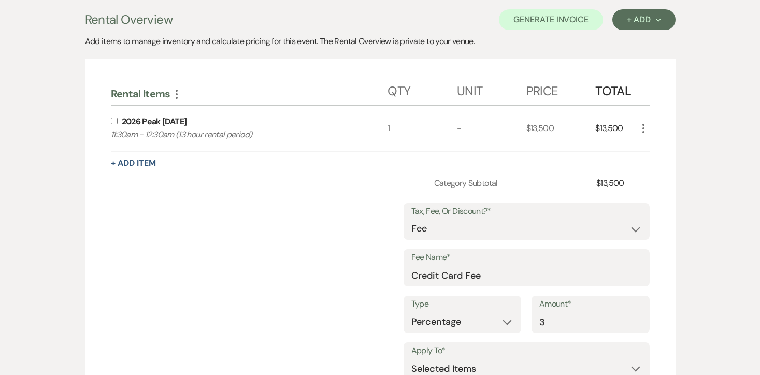
type input "3"
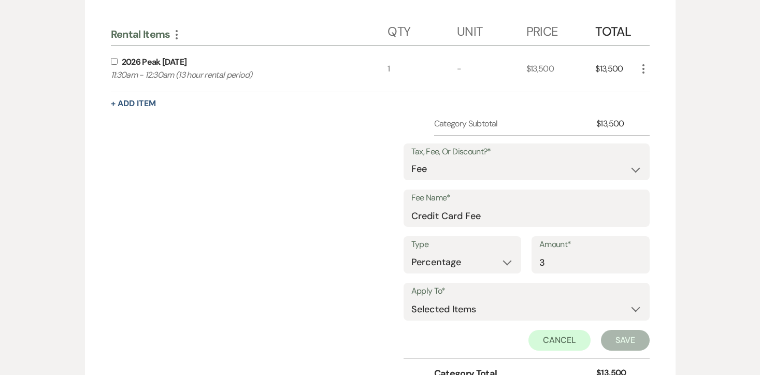
scroll to position [351, 0]
click at [519, 315] on select "Selected Items Category Subtotal (before all Taxes/Fees/Discounts) Category Tot…" at bounding box center [527, 309] width 231 height 21
select select "2"
click at [612, 342] on button "Save" at bounding box center [625, 340] width 49 height 21
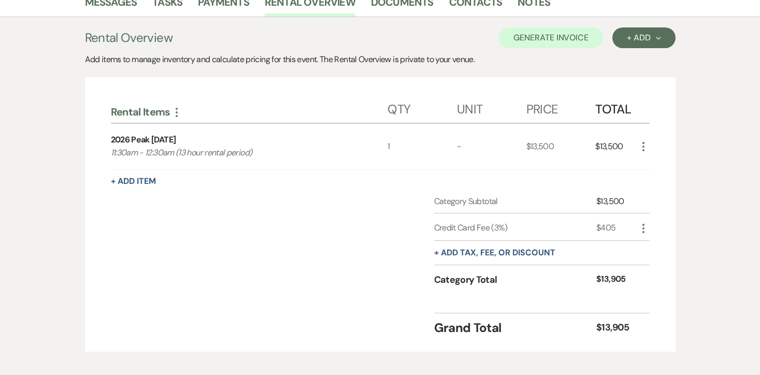
scroll to position [273, 0]
click at [566, 48] on button "Generate Invoice" at bounding box center [551, 38] width 104 height 21
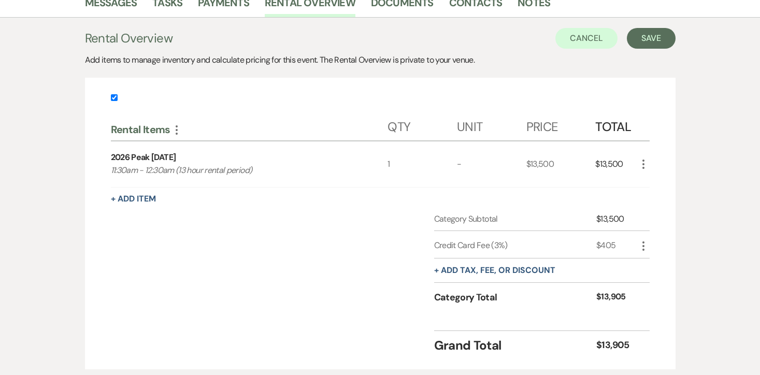
click at [639, 49] on div "Rental Overview Cancel Save Add items to manage inventory and calculate pricing…" at bounding box center [380, 199] width 591 height 342
click at [643, 43] on button "Save" at bounding box center [651, 38] width 49 height 21
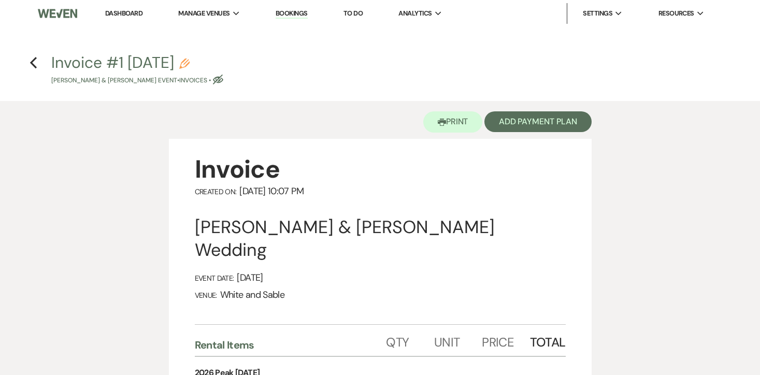
click at [190, 61] on use "button" at bounding box center [184, 64] width 10 height 10
select select "22"
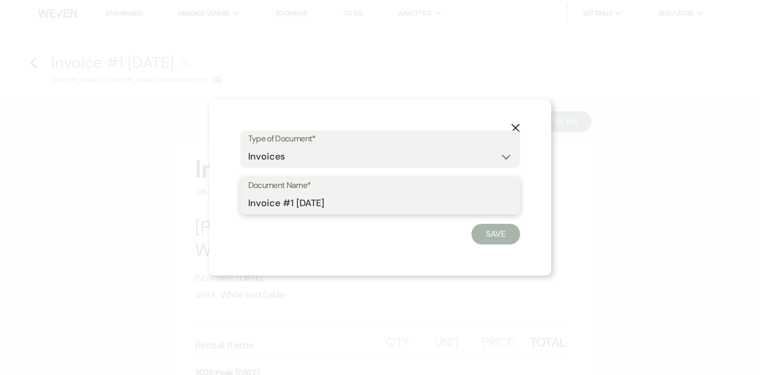
click at [373, 205] on input "Invoice #1 [DATE]" at bounding box center [380, 203] width 264 height 20
type input "Invoice #1 [DATE] (credit card)"
click at [476, 233] on button "Save" at bounding box center [496, 234] width 49 height 21
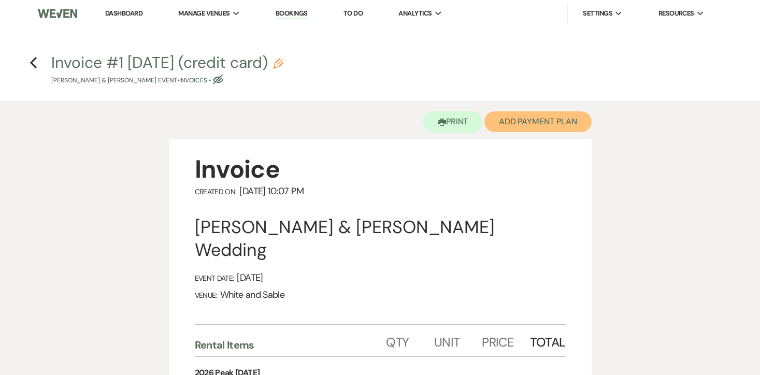
click at [529, 128] on button "Add Payment Plan" at bounding box center [538, 121] width 107 height 21
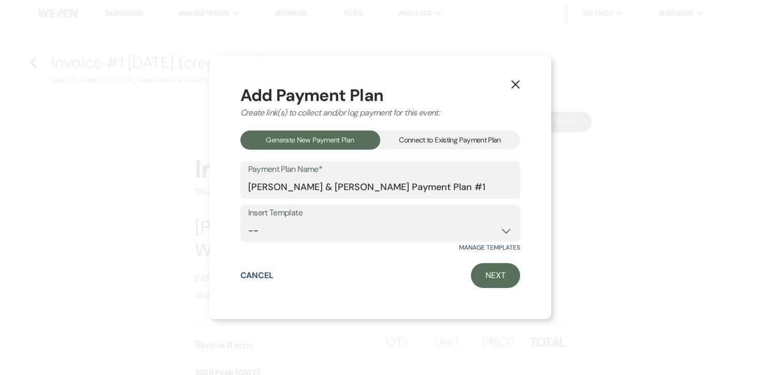
click at [476, 142] on div "Connect to Existing Payment Plan" at bounding box center [450, 140] width 140 height 19
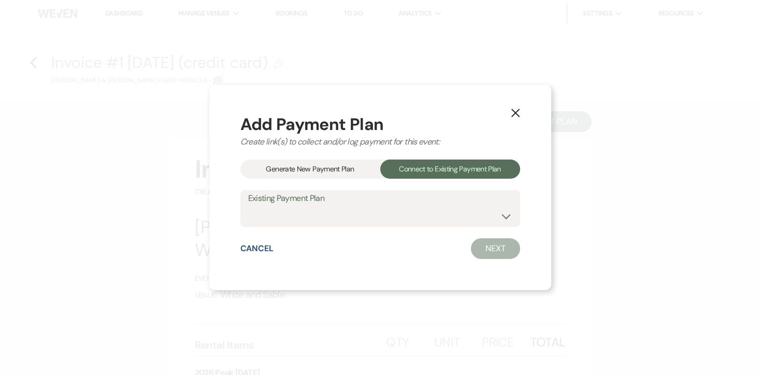
click at [353, 164] on div "Generate New Payment Plan" at bounding box center [311, 169] width 140 height 19
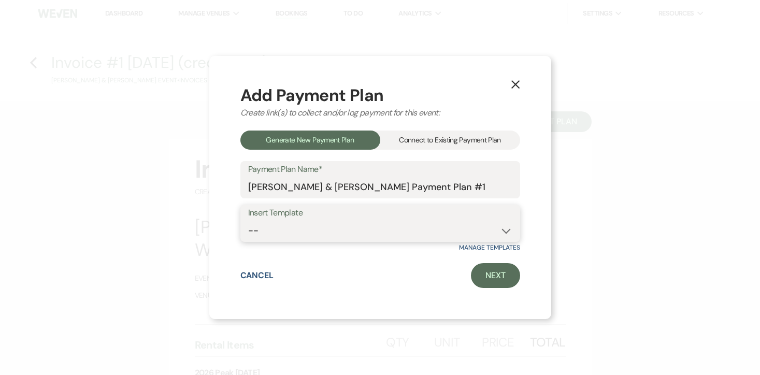
click at [319, 228] on select "-- Wedding Payments - Credit Card (3% Fee) Wedding Payments - ACH/Check/Cash" at bounding box center [380, 231] width 264 height 20
select select "77"
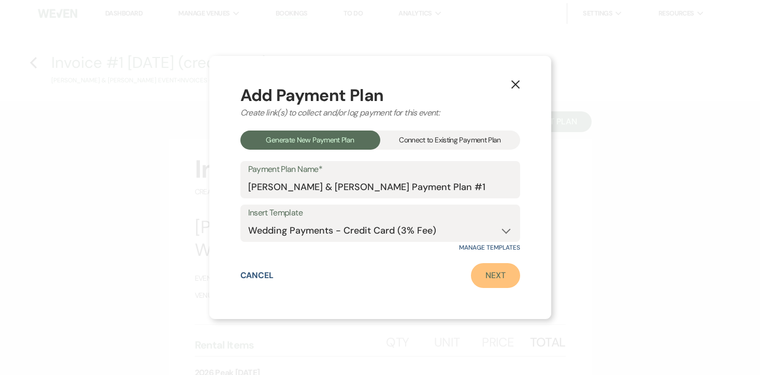
click at [492, 273] on link "Next" at bounding box center [495, 275] width 49 height 25
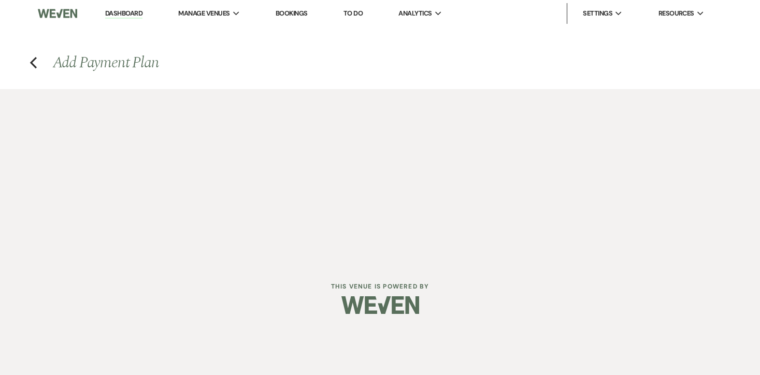
select select "27813"
select select "2"
select select "percentage"
select select "true"
select select "2"
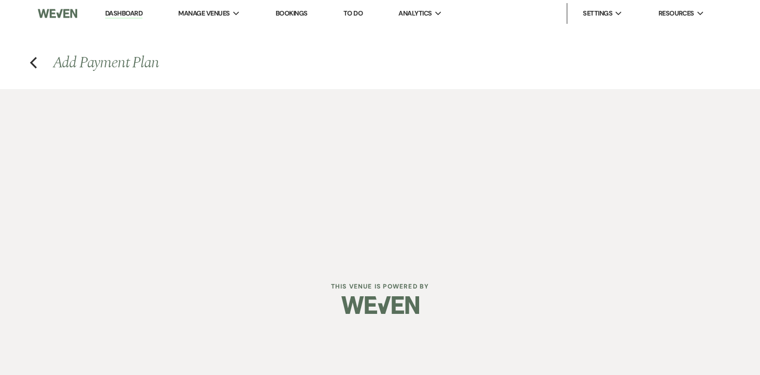
select select "percentage"
select select "true"
select select "client"
select select "weekly"
select select "onDueDate"
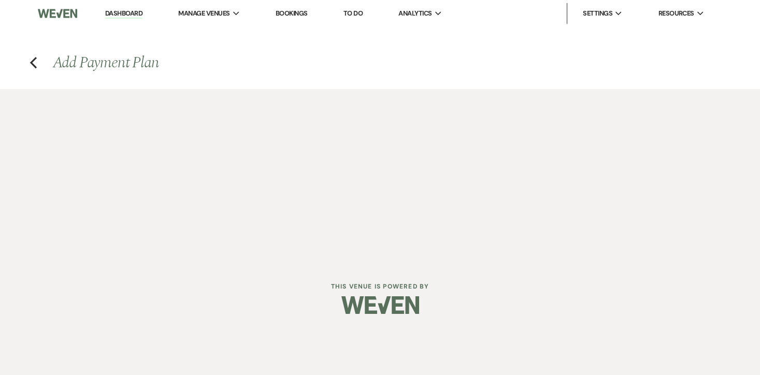
select select "complete"
select select "client"
select select "weeks"
select select "2"
select select "percentage"
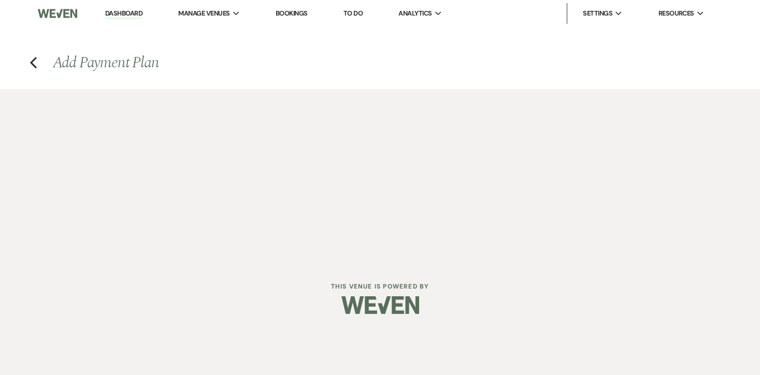
select select "true"
select select "client"
select select "weeks"
select select "client"
select select "weekly"
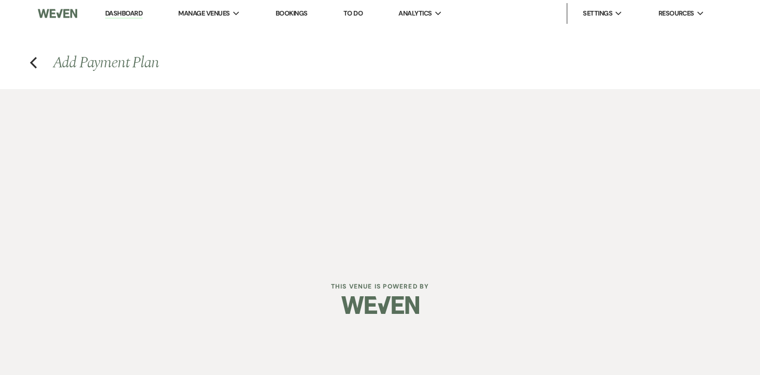
select select "onDueDate"
select select "complete"
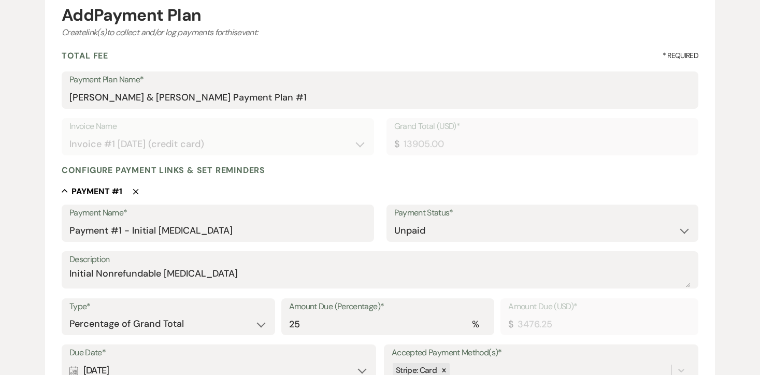
scroll to position [123, 0]
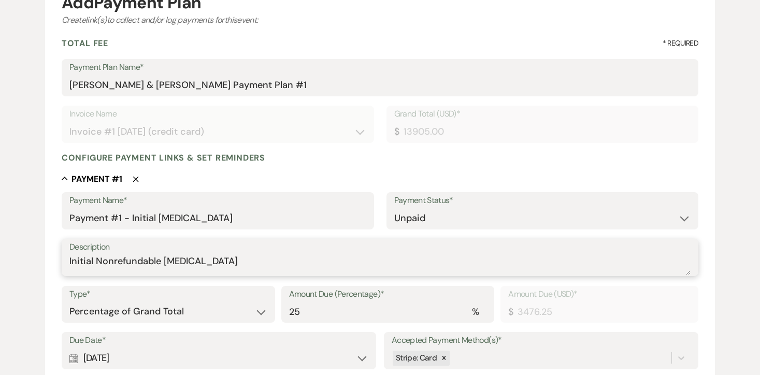
click at [180, 256] on textarea "Initial Nonrefundable [MEDICAL_DATA]" at bounding box center [380, 265] width 622 height 21
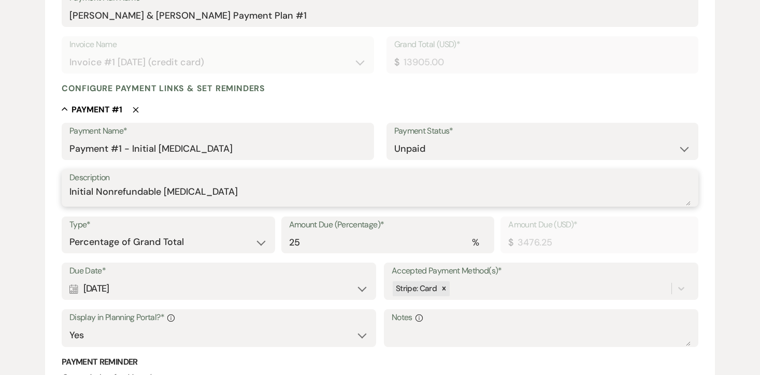
scroll to position [194, 0]
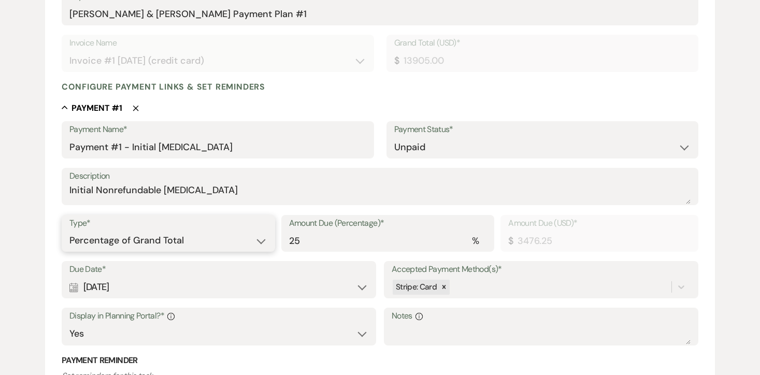
click at [162, 235] on select "Dollar Amount Percentage of Grand Total" at bounding box center [168, 241] width 198 height 20
select select "flat"
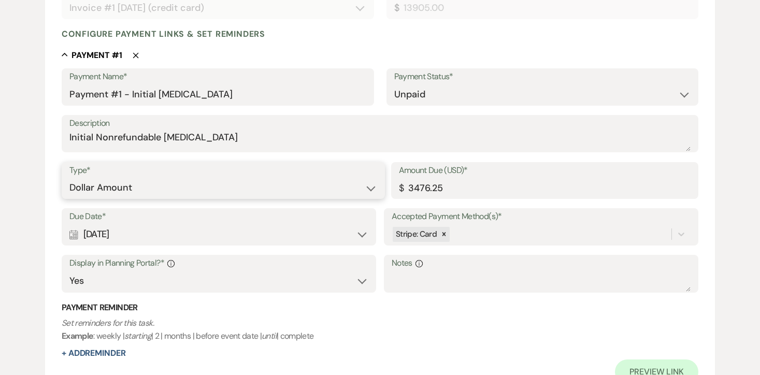
scroll to position [260, 0]
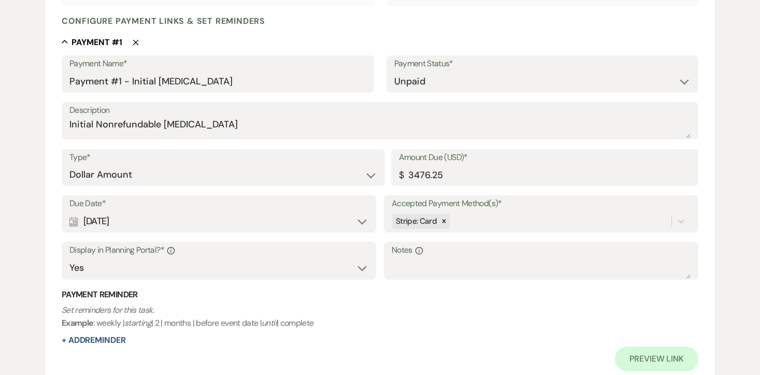
click at [201, 218] on div "Calendar [DATE] Expand" at bounding box center [218, 222] width 299 height 20
select select "day"
select select "afterTodaysDate"
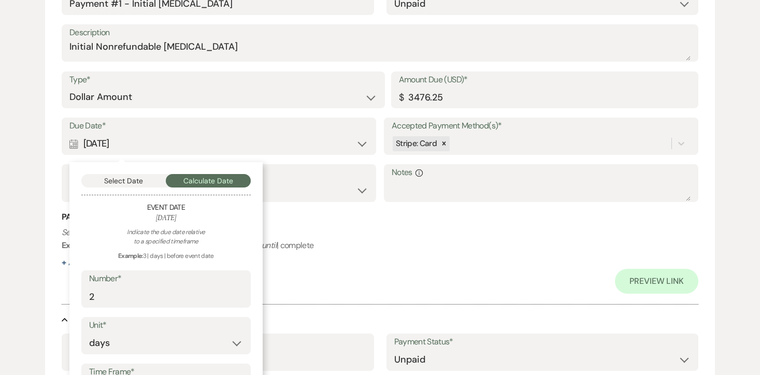
scroll to position [340, 0]
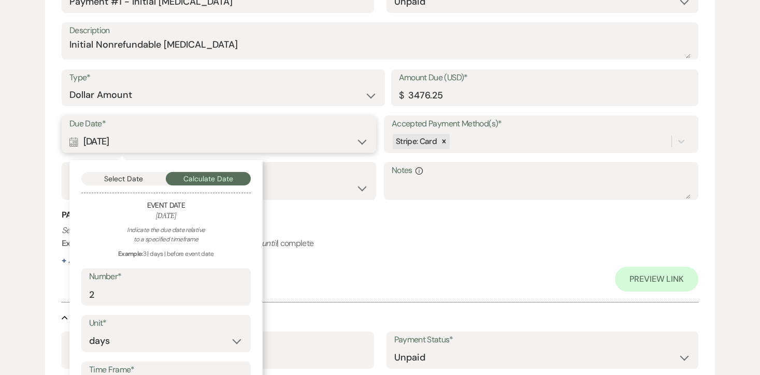
click at [136, 182] on button "Select Date" at bounding box center [123, 178] width 85 height 13
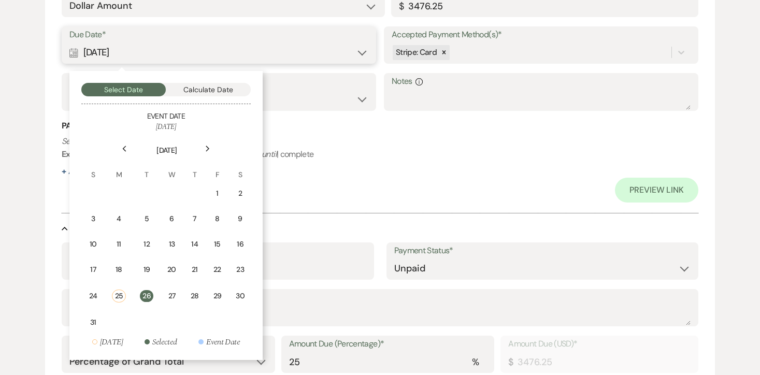
scroll to position [427, 0]
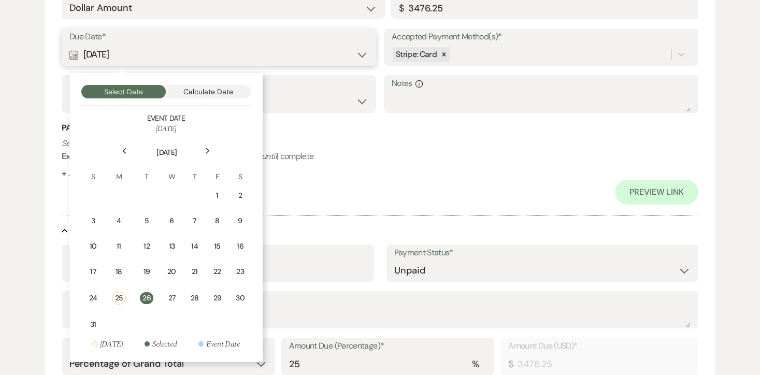
click at [205, 98] on button "Calculate Date" at bounding box center [208, 91] width 85 height 13
select select "day"
select select "afterTodaysDate"
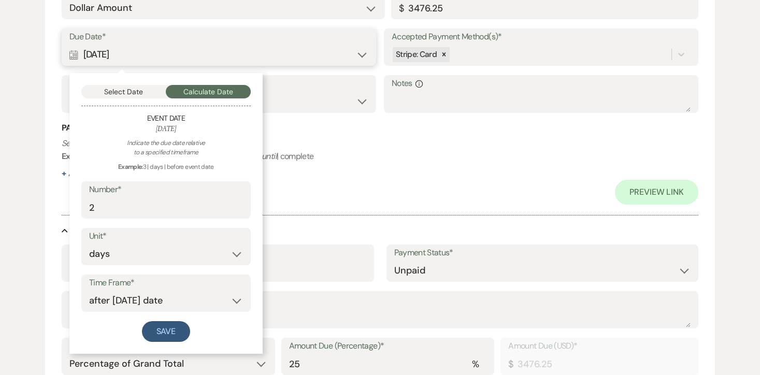
click at [151, 94] on button "Select Date" at bounding box center [123, 91] width 85 height 13
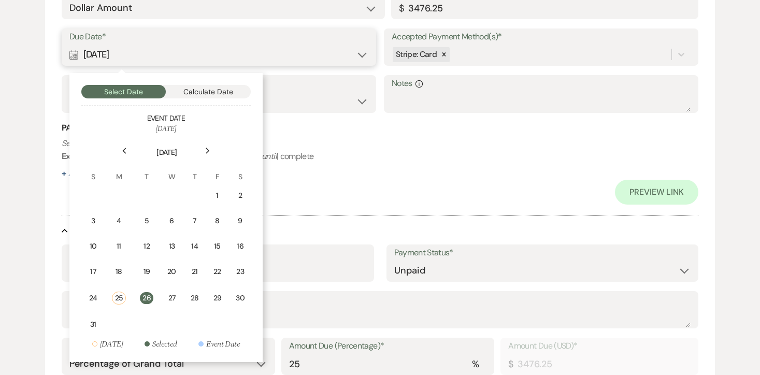
click at [214, 93] on button "Calculate Date" at bounding box center [208, 91] width 85 height 13
select select "day"
select select "afterTodaysDate"
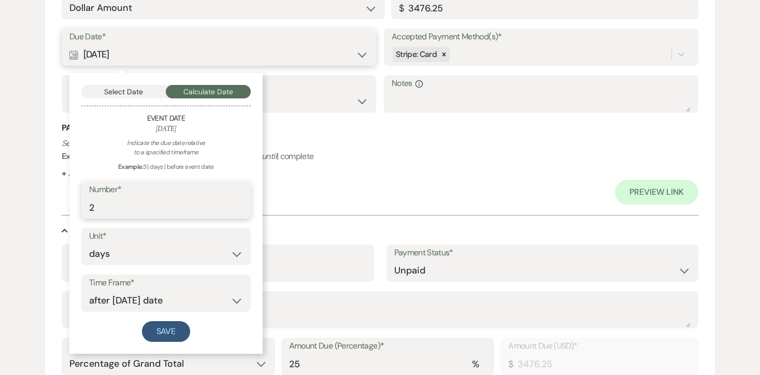
click at [160, 211] on input "2" at bounding box center [166, 208] width 154 height 20
type input "4"
click at [168, 328] on button "Save" at bounding box center [166, 331] width 49 height 21
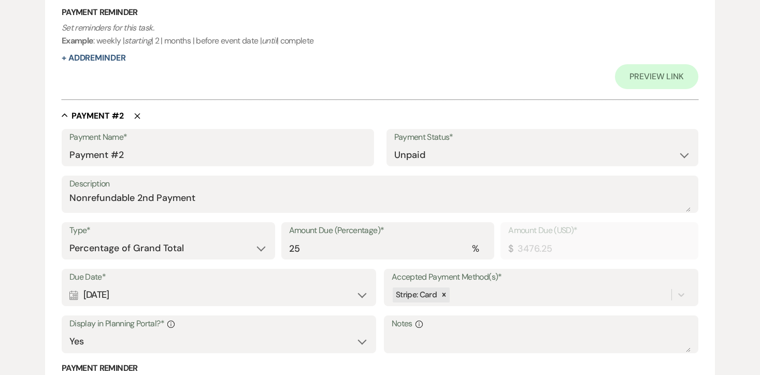
scroll to position [543, 0]
click at [202, 246] on select "Dollar Amount Percentage of Grand Total" at bounding box center [168, 248] width 198 height 20
select select "flat"
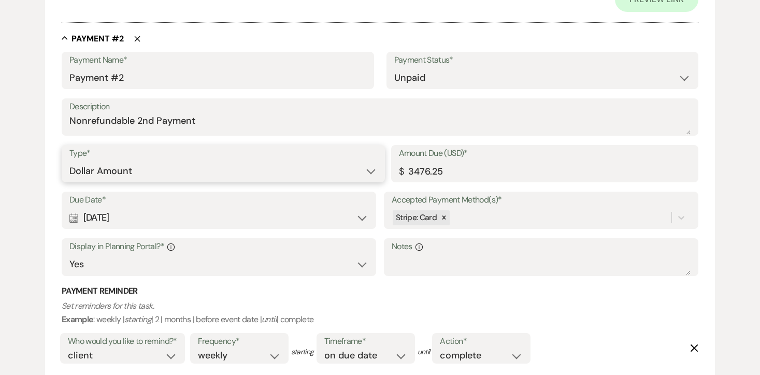
scroll to position [624, 0]
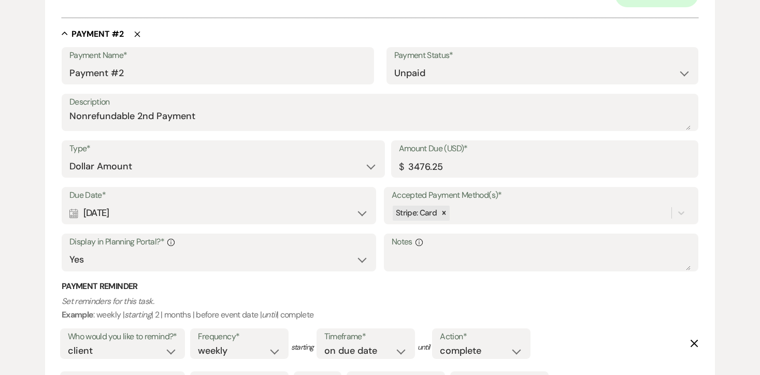
click at [188, 212] on div "Calendar [DATE] Expand" at bounding box center [218, 213] width 299 height 20
select select "day"
select select "afterTodaysDate"
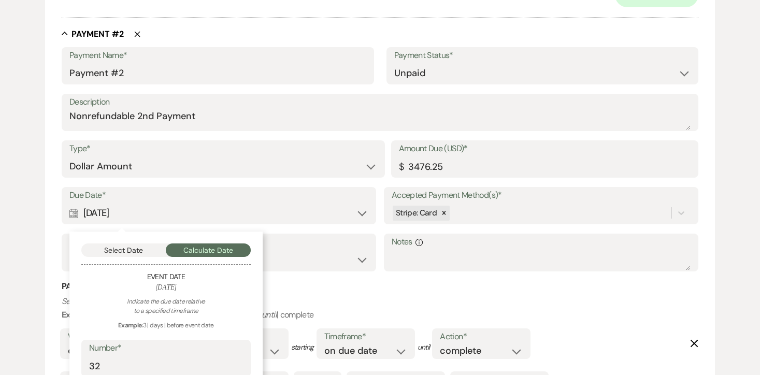
click at [146, 352] on label "Number*" at bounding box center [166, 348] width 154 height 15
click at [146, 356] on input "32" at bounding box center [166, 366] width 154 height 20
type input "34"
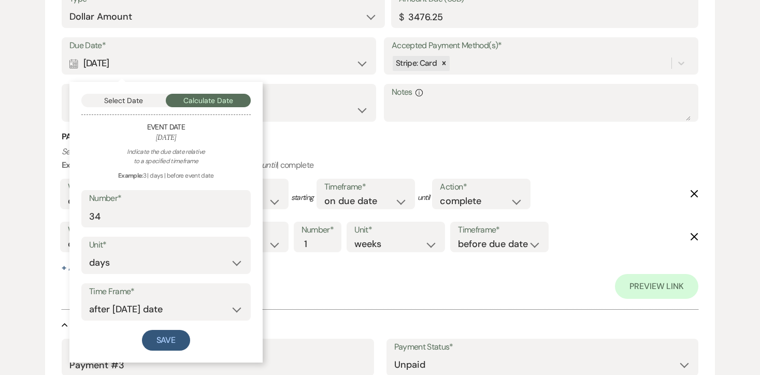
scroll to position [776, 0]
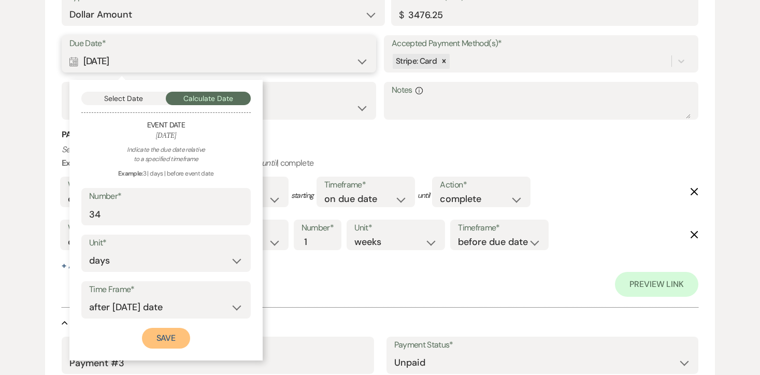
click at [165, 334] on button "Save" at bounding box center [166, 338] width 49 height 21
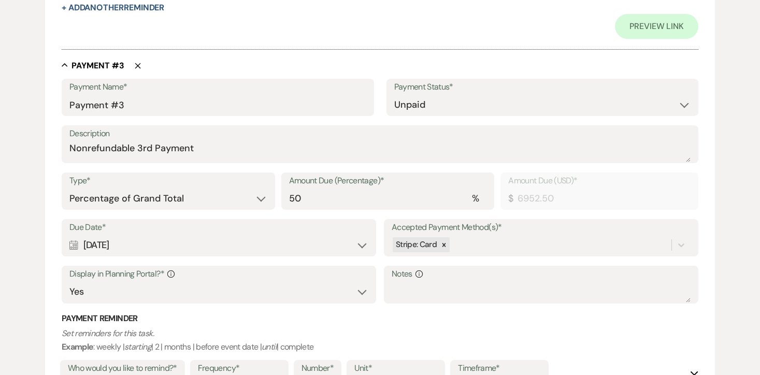
scroll to position [1038, 0]
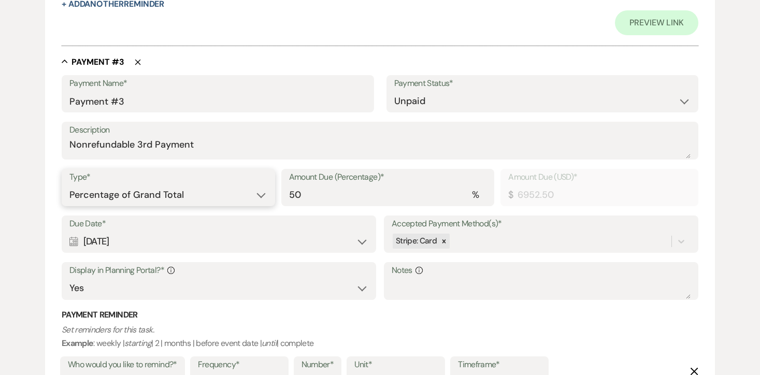
click at [190, 193] on select "Dollar Amount Percentage of Grand Total" at bounding box center [168, 195] width 198 height 20
select select "flat"
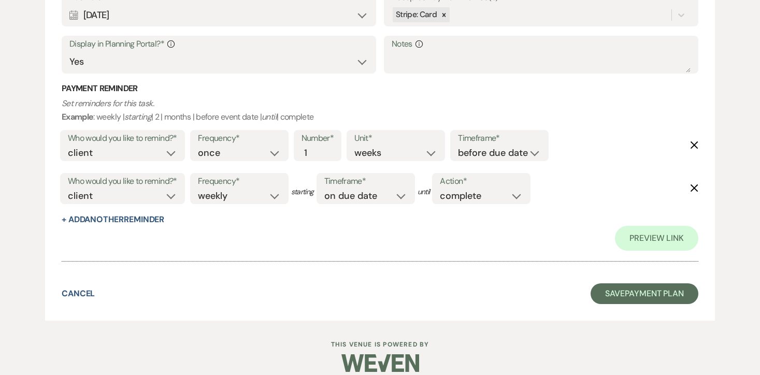
scroll to position [1276, 0]
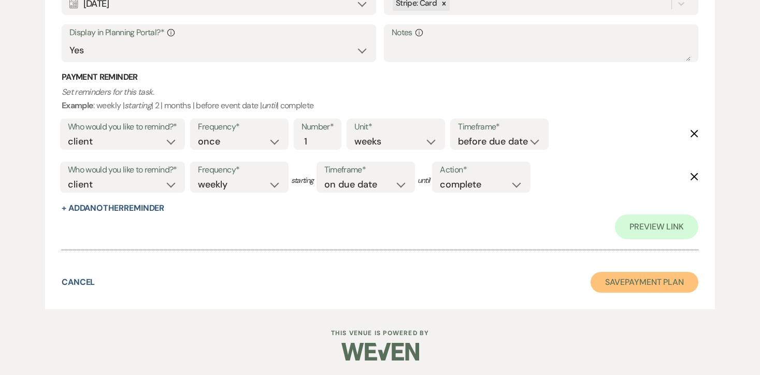
click at [665, 283] on button "Save Payment Plan" at bounding box center [645, 282] width 108 height 21
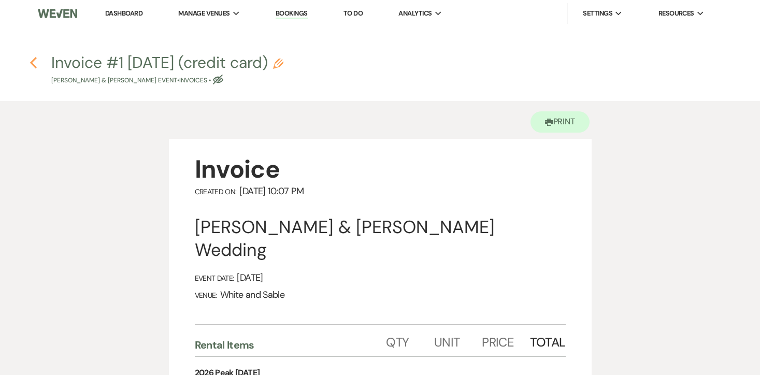
click at [35, 65] on icon "Previous" at bounding box center [34, 63] width 8 height 12
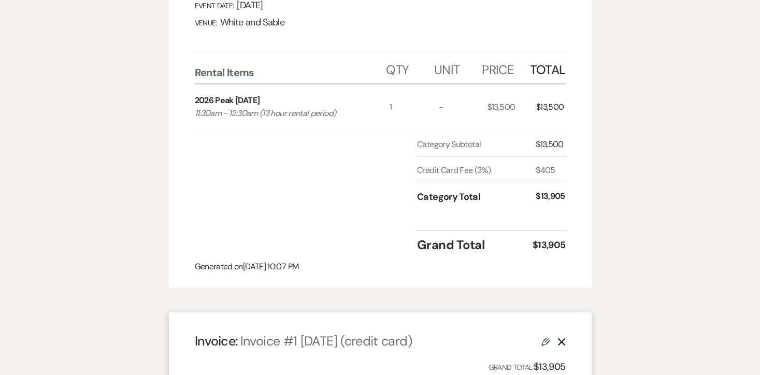
select select "5"
select select "7"
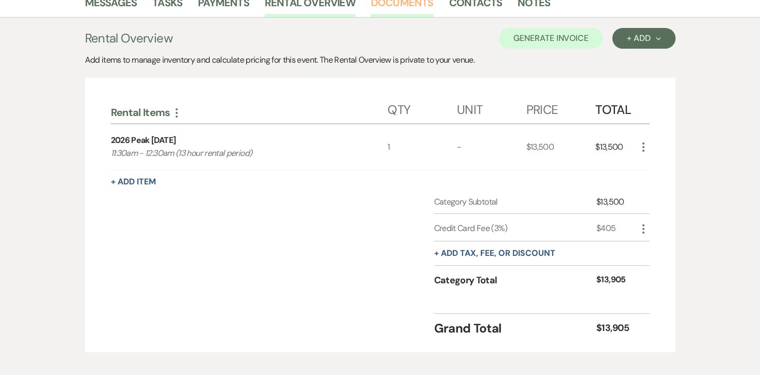
click at [401, 7] on link "Documents" at bounding box center [402, 5] width 63 height 23
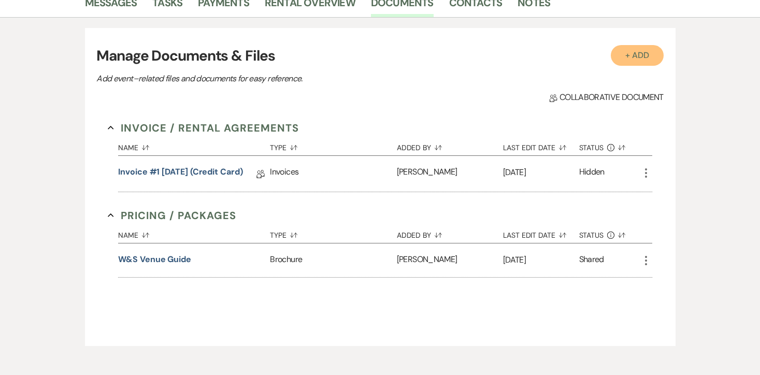
click at [653, 61] on button "+ Add" at bounding box center [637, 55] width 53 height 21
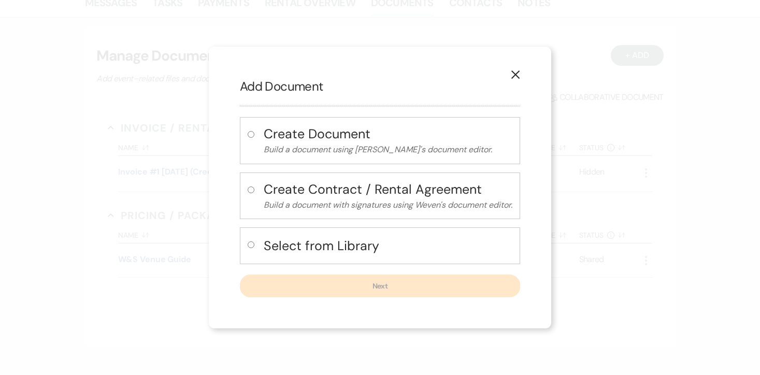
click at [256, 249] on label at bounding box center [253, 247] width 11 height 17
click at [255, 248] on input "radio" at bounding box center [251, 245] width 7 height 7
radio input "true"
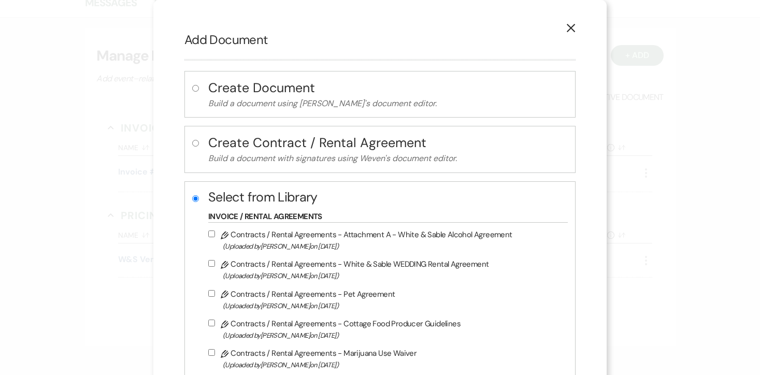
click at [215, 266] on input "Pencil Contracts / Rental Agreements - White & Sable WEDDING Rental Agreement (…" at bounding box center [211, 263] width 7 height 7
checkbox input "true"
click at [215, 236] on input "Pencil Contracts / Rental Agreements - Attachment A - White & Sable Alcohol Agr…" at bounding box center [211, 234] width 7 height 7
checkbox input "true"
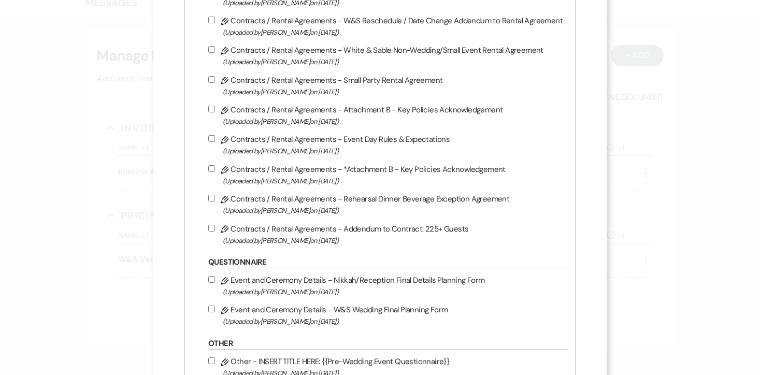
scroll to position [571, 0]
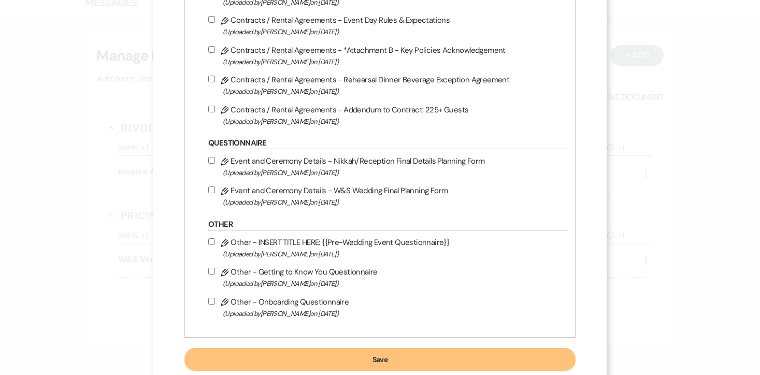
click at [391, 361] on button "Save" at bounding box center [380, 359] width 391 height 23
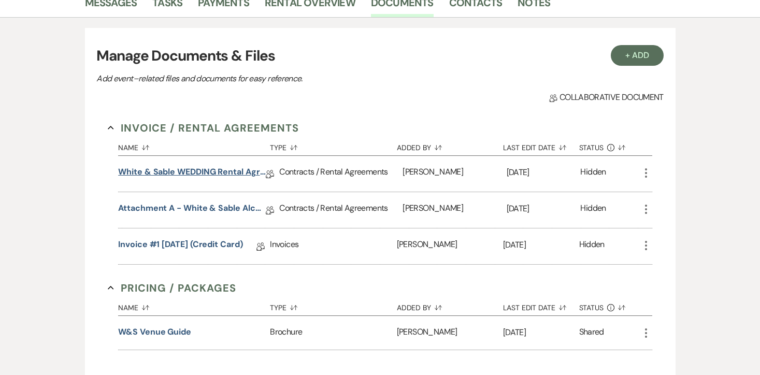
click at [237, 175] on link "White & Sable WEDDING Rental Agreement" at bounding box center [192, 174] width 148 height 16
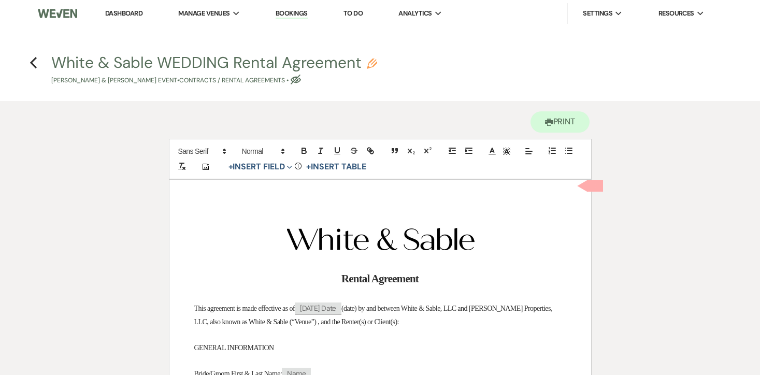
click at [372, 62] on icon "Pencil" at bounding box center [372, 64] width 10 height 10
select select "10"
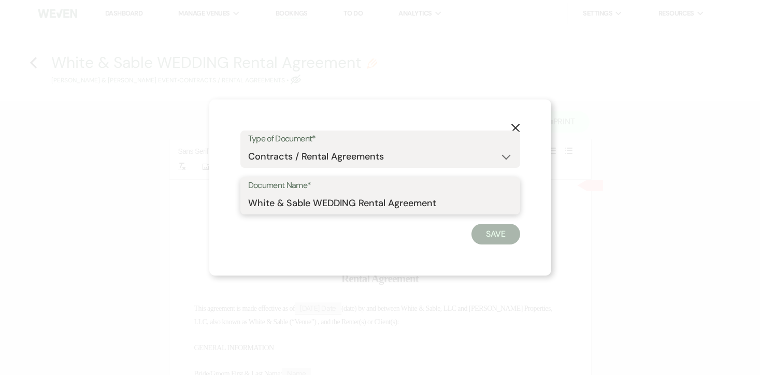
click at [325, 201] on input "White & Sable WEDDING Rental Agreement" at bounding box center [380, 203] width 264 height 20
click at [453, 206] on input "White & Sable/[PERSON_NAME]+[PERSON_NAME] Rental Agreement" at bounding box center [380, 203] width 264 height 20
type input "White & Sable/[PERSON_NAME]+[PERSON_NAME] Rental Agreement - [DATE]"
click at [514, 230] on button "Save" at bounding box center [496, 234] width 49 height 21
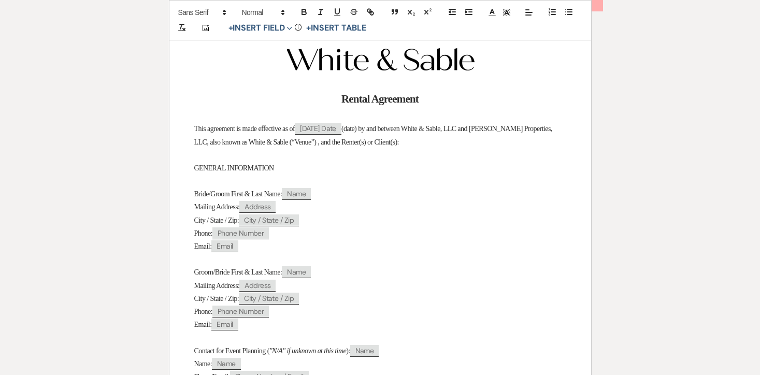
scroll to position [185, 0]
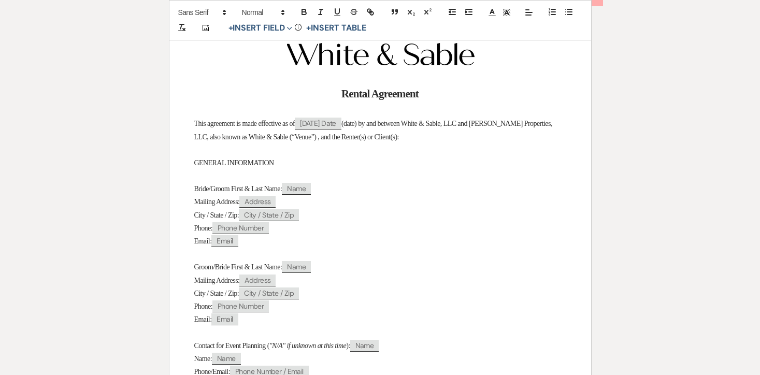
click at [228, 189] on span "Bride/Groom First & Last Name:" at bounding box center [238, 189] width 88 height 8
click at [223, 270] on span "Groom/Bride First & Last Name:" at bounding box center [238, 267] width 88 height 8
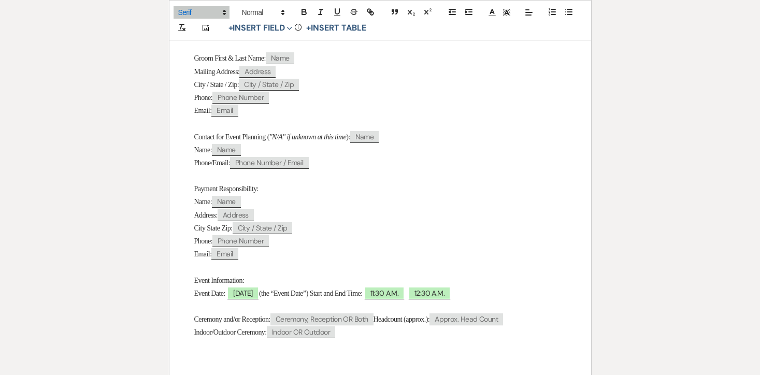
scroll to position [415, 0]
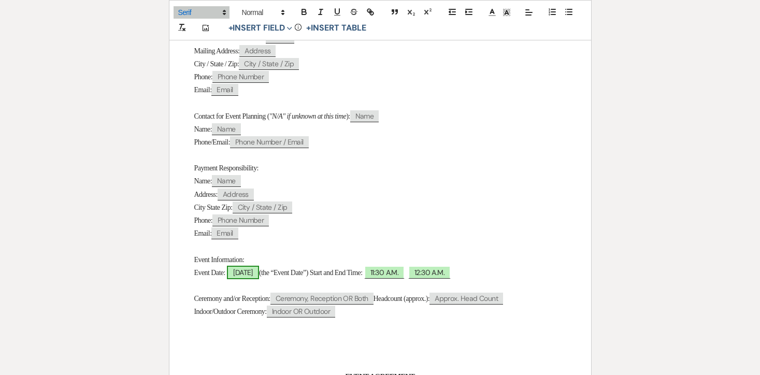
click at [239, 279] on span "[DATE]" at bounding box center [243, 272] width 32 height 13
select select "smartCustomField"
select select "owner"
select select "{{eventDate}}"
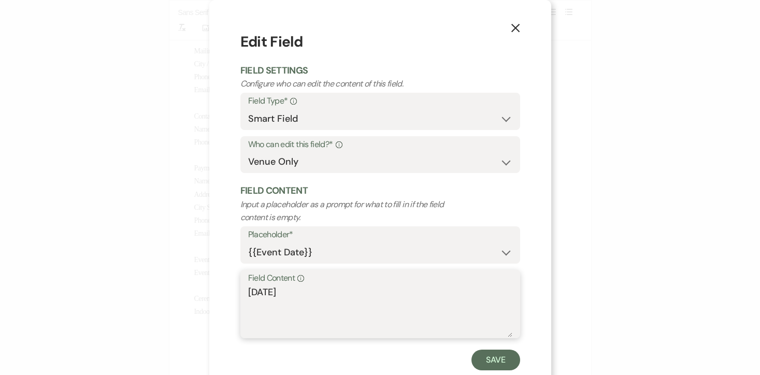
click at [249, 294] on textarea "[DATE]" at bounding box center [380, 312] width 264 height 52
type textarea "[DATE]"
click at [509, 365] on button "Save" at bounding box center [496, 360] width 49 height 21
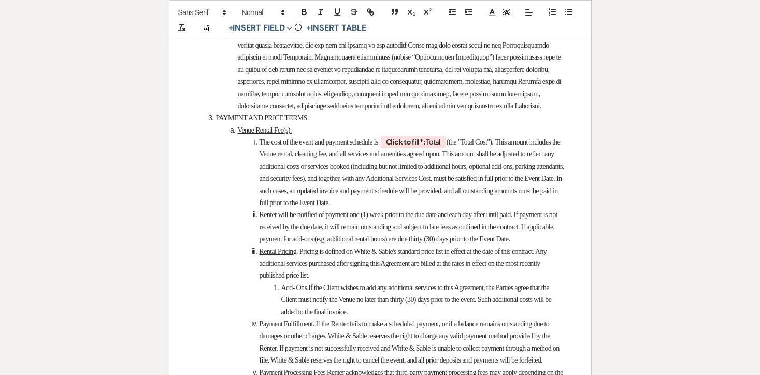
scroll to position [1458, 0]
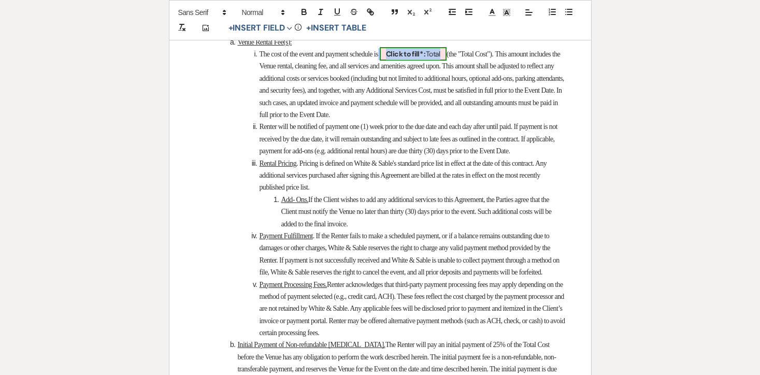
click at [447, 61] on span "Click to fill* : Total" at bounding box center [413, 53] width 67 height 13
select select "owner"
select select "Total"
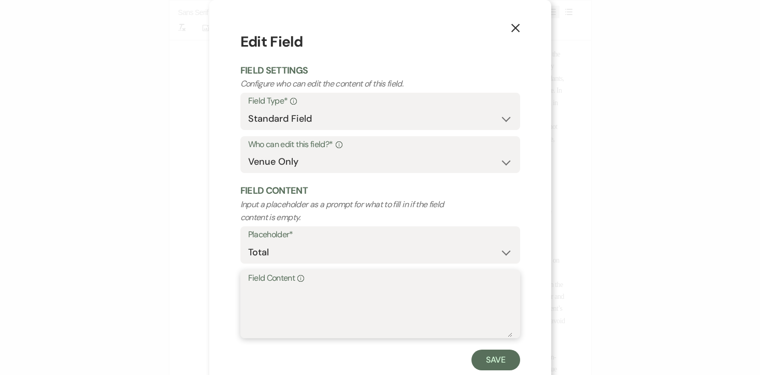
click at [380, 298] on textarea "Field Content Info" at bounding box center [380, 312] width 264 height 52
type textarea "$13,500.00"
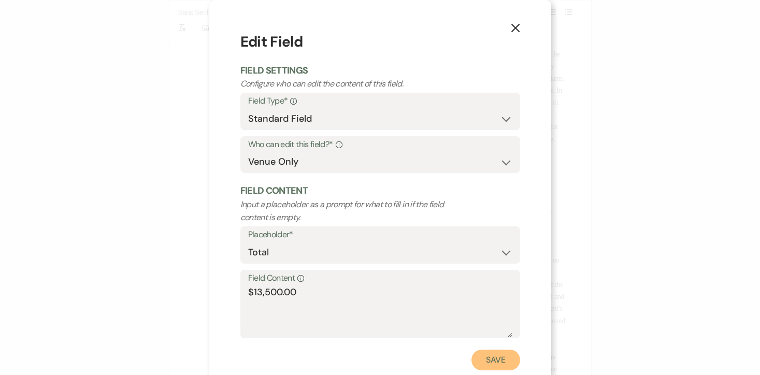
click at [500, 366] on button "Save" at bounding box center [496, 360] width 49 height 21
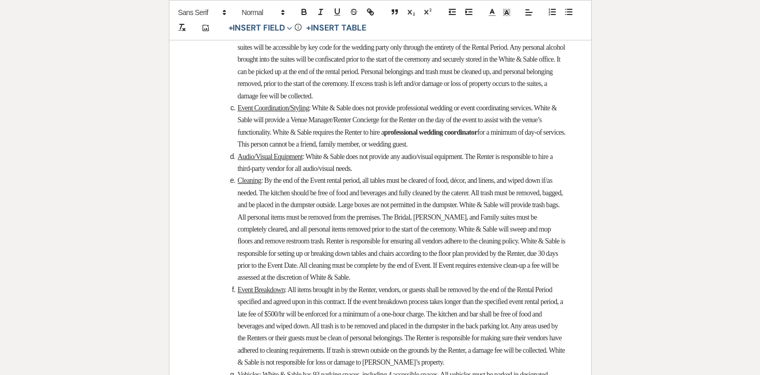
scroll to position [2292, 0]
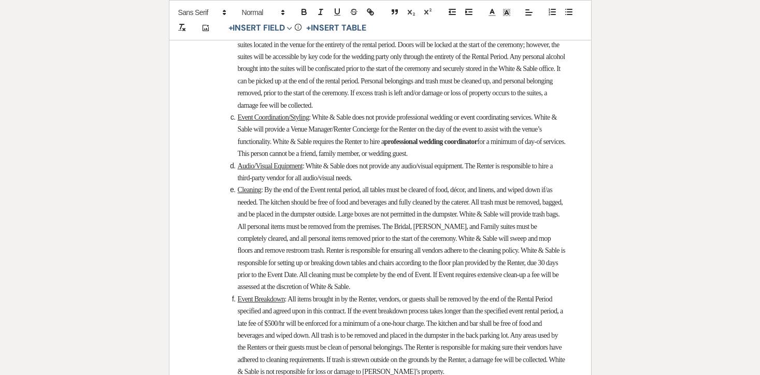
select select "owner"
select select "Number"
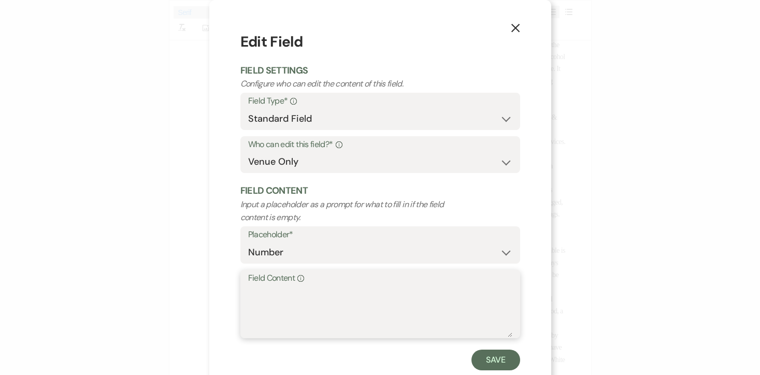
click at [341, 299] on textarea "Field Content Info" at bounding box center [380, 312] width 264 height 52
type textarea "13"
click at [488, 363] on button "Save" at bounding box center [496, 360] width 49 height 21
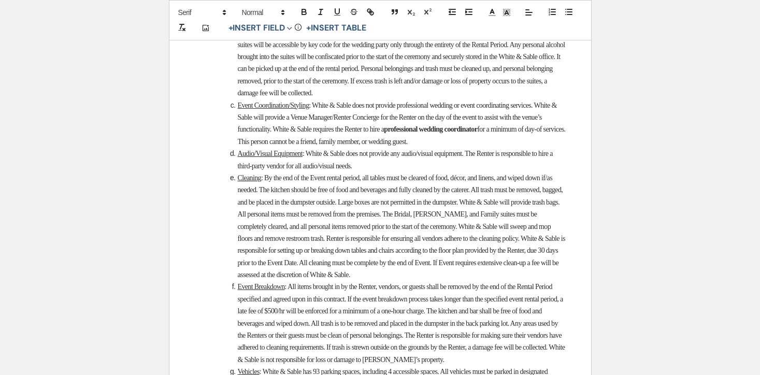
select select "owner"
select select "Time"
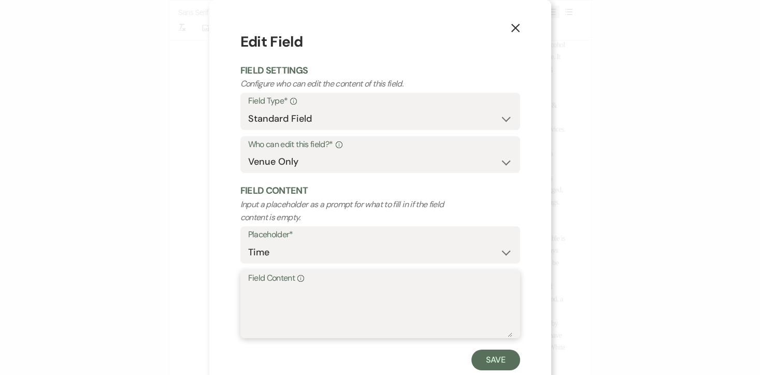
click at [413, 290] on textarea "Field Content Info" at bounding box center [380, 312] width 264 height 52
type textarea "11:30am"
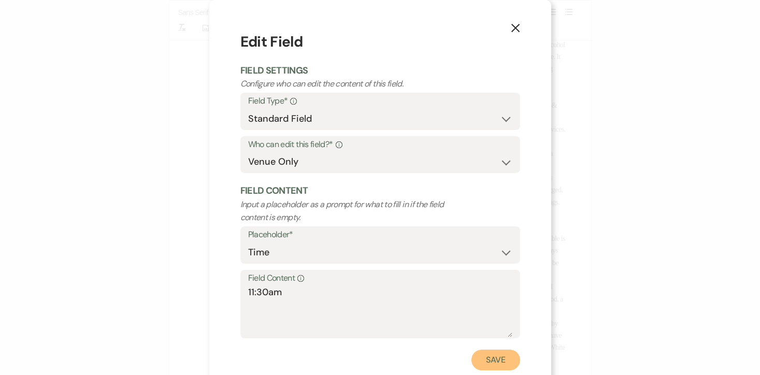
click at [494, 368] on button "Save" at bounding box center [496, 360] width 49 height 21
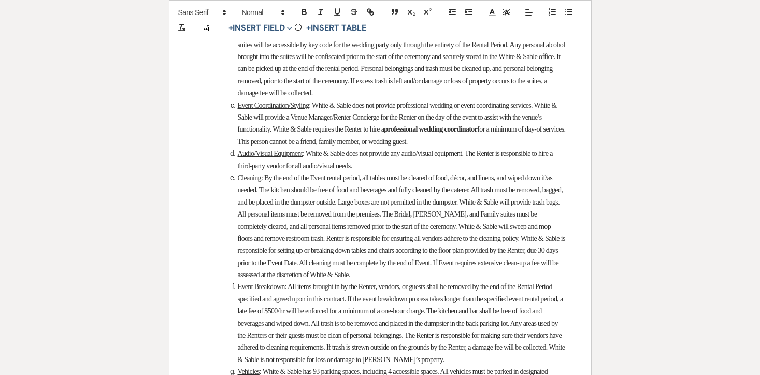
select select "owner"
select select "Time"
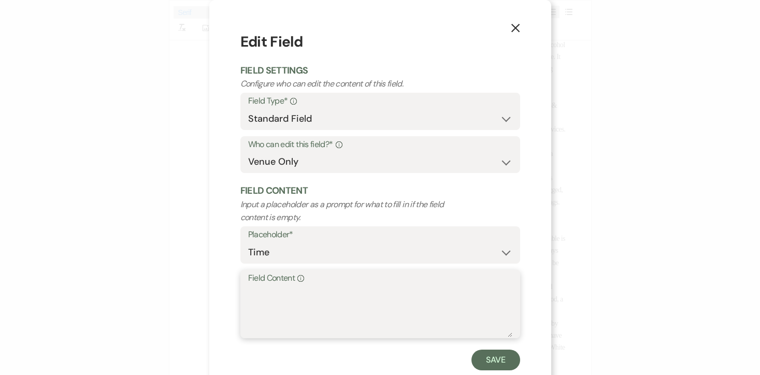
click at [337, 301] on textarea "Field Content Info" at bounding box center [380, 312] width 264 height 52
type textarea "12:30am"
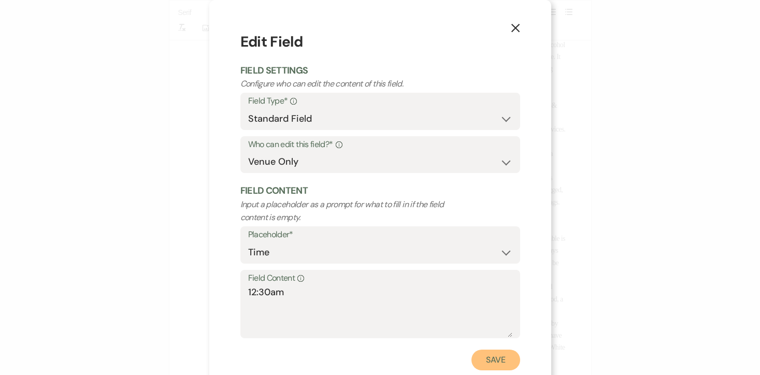
click at [501, 353] on button "Save" at bounding box center [496, 360] width 49 height 21
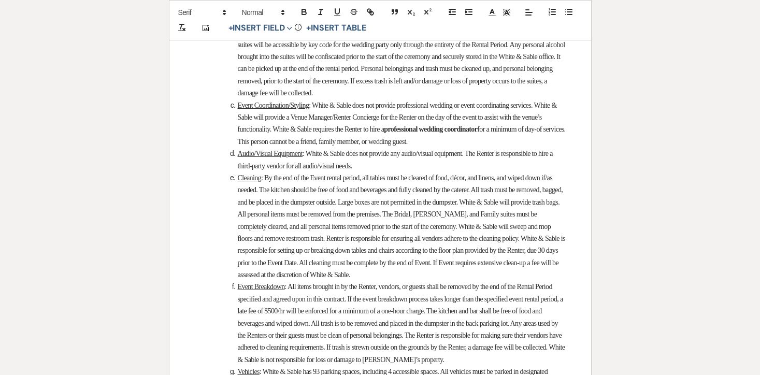
select select "owner"
select select "Time"
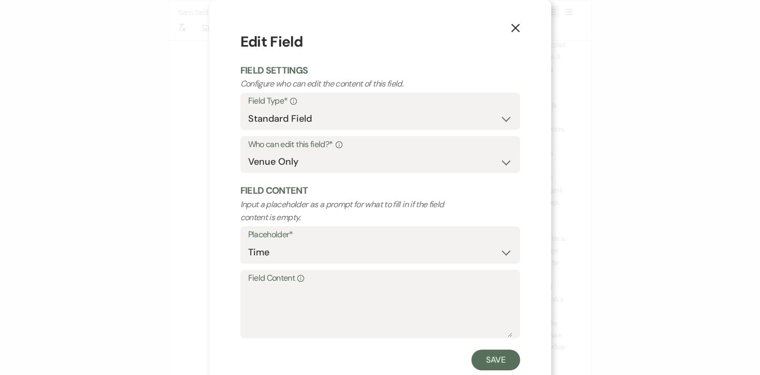
click at [362, 282] on label "Field Content Info" at bounding box center [380, 278] width 264 height 15
click at [362, 286] on textarea "Field Content Info" at bounding box center [380, 312] width 264 height 52
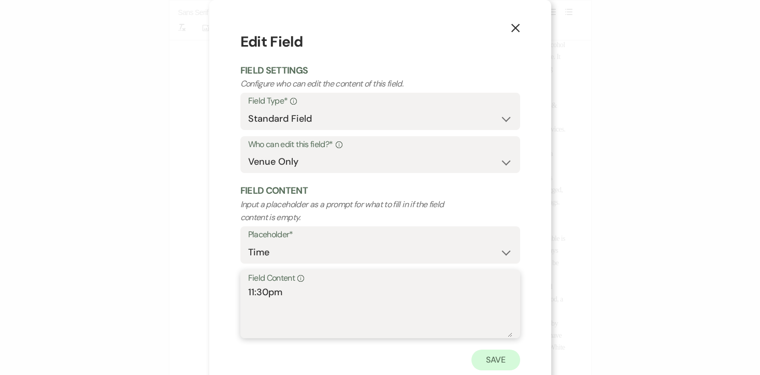
type textarea "11:30pm"
click at [499, 365] on button "Save" at bounding box center [496, 360] width 49 height 21
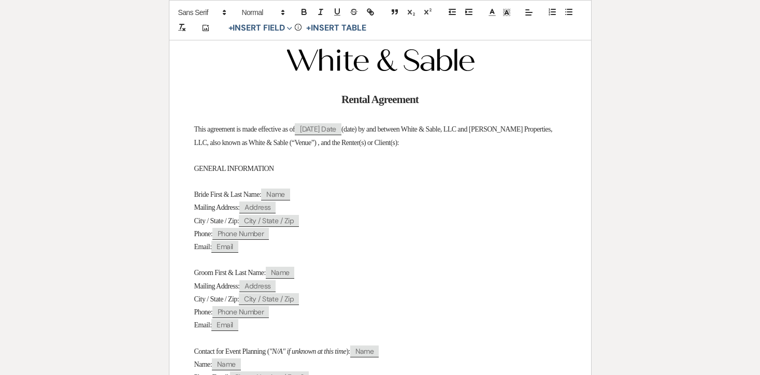
scroll to position [0, 0]
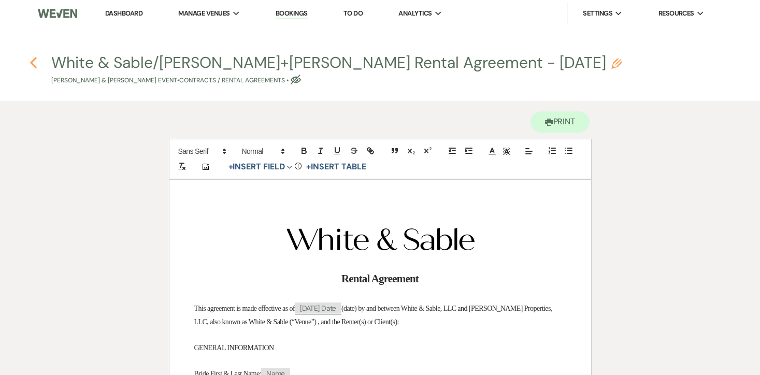
click at [35, 63] on icon "Previous" at bounding box center [34, 63] width 8 height 12
select select "5"
select select "7"
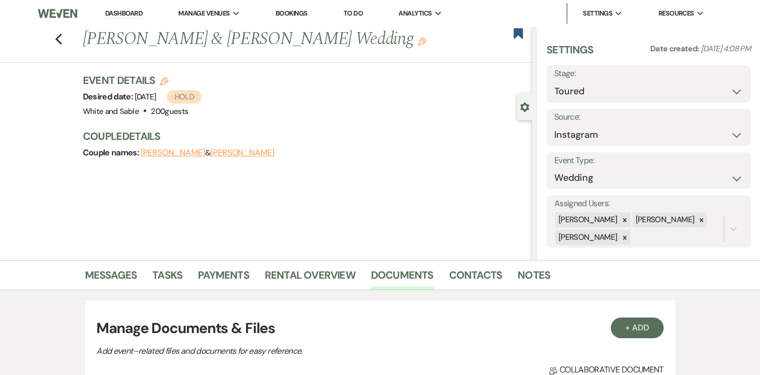
scroll to position [273, 0]
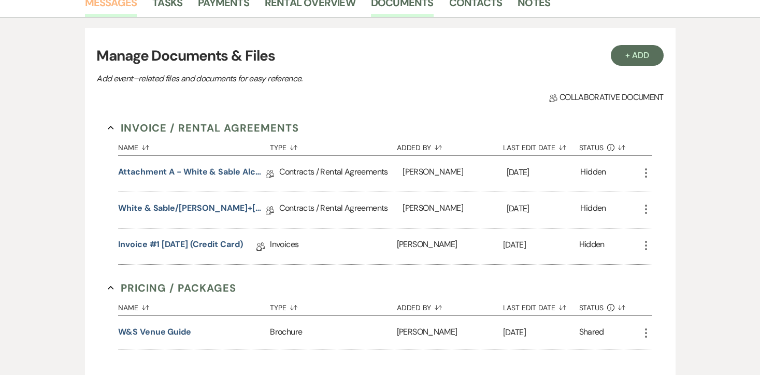
click at [117, 8] on link "Messages" at bounding box center [111, 5] width 52 height 23
